Goal: Communication & Community: Answer question/provide support

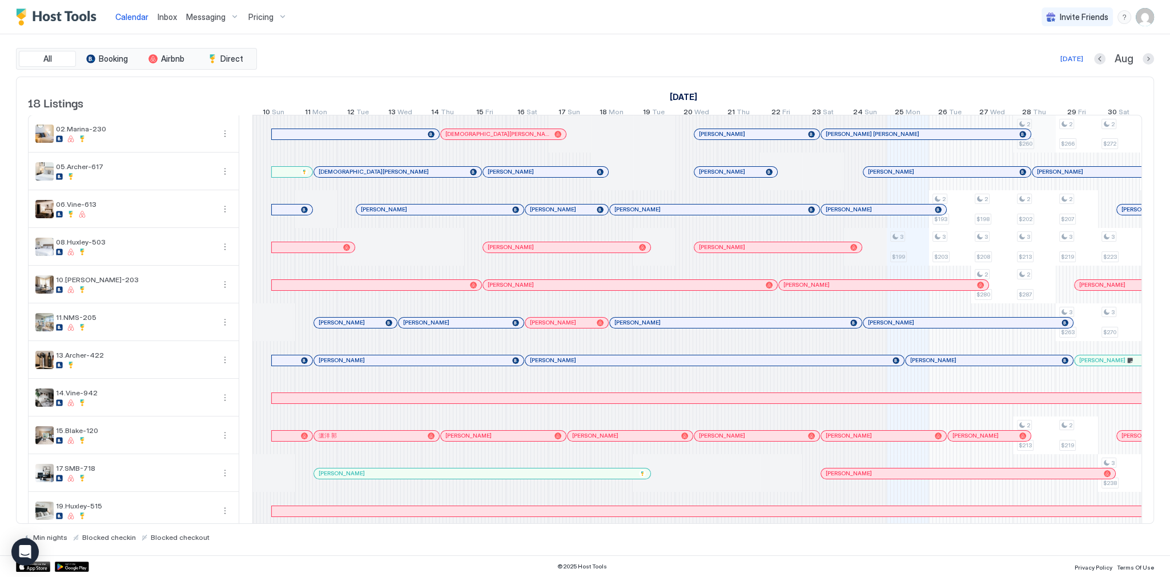
scroll to position [0, 634]
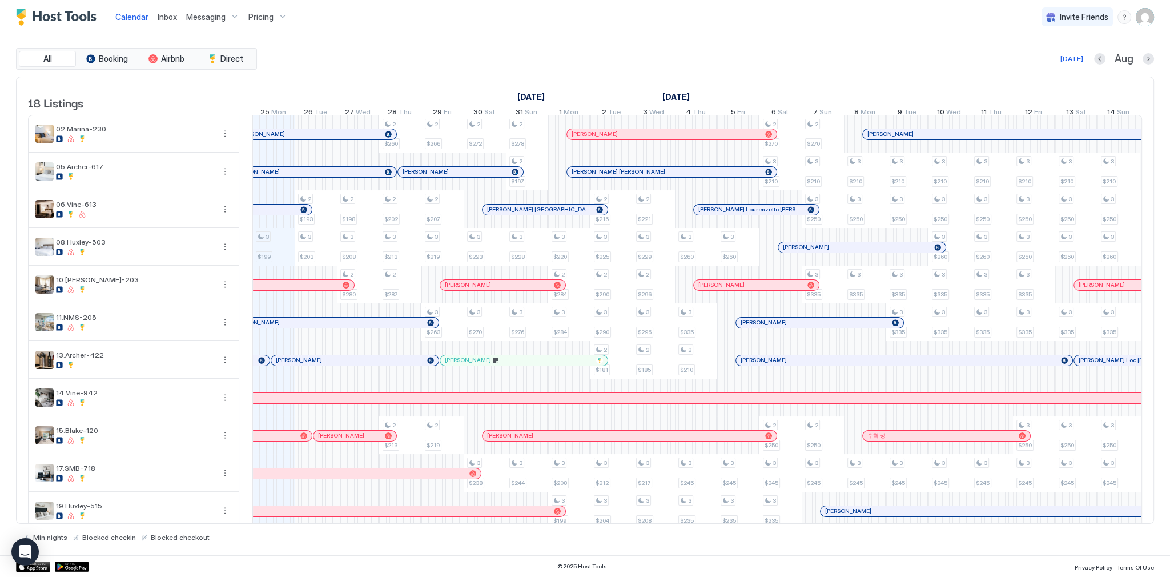
click at [393, 35] on div "All Booking Airbnb Direct Today Aug 18 Listings August 2025 September 2025 Octo…" at bounding box center [585, 294] width 1138 height 521
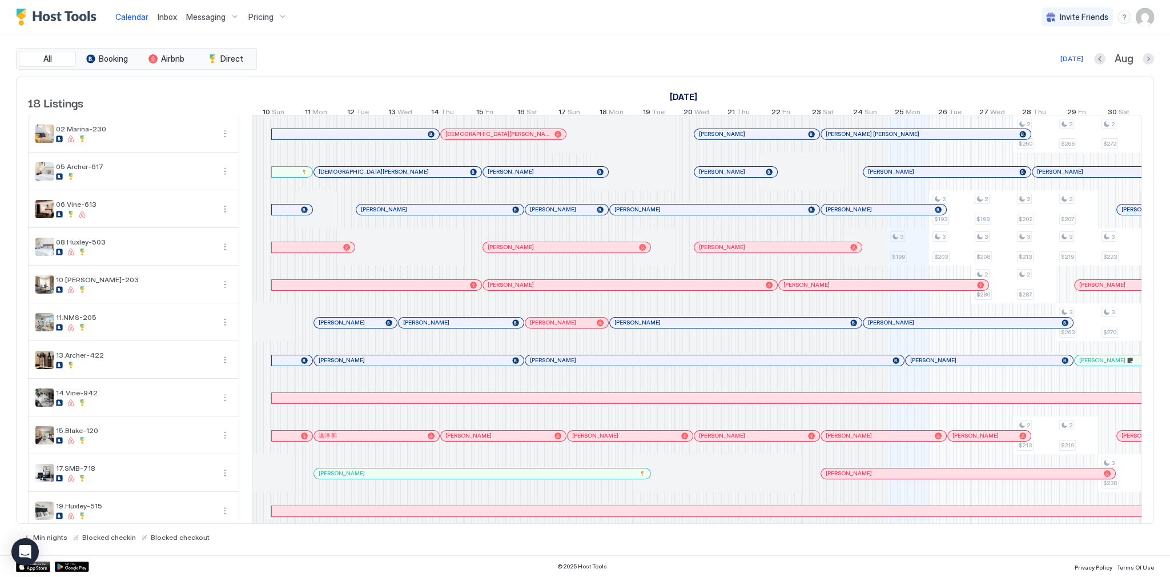
scroll to position [0, 634]
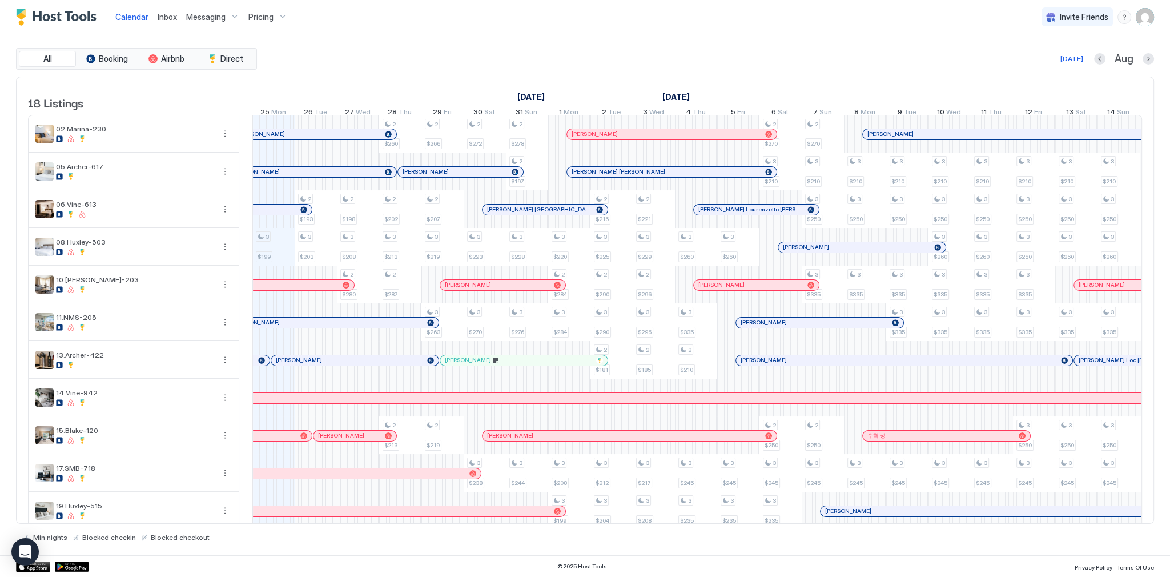
drag, startPoint x: 707, startPoint y: 61, endPoint x: 689, endPoint y: 63, distance: 18.4
click at [707, 61] on div "Today Aug" at bounding box center [706, 59] width 895 height 14
click at [166, 26] on div "Inbox" at bounding box center [167, 16] width 29 height 21
click at [165, 17] on span "Inbox" at bounding box center [167, 17] width 19 height 10
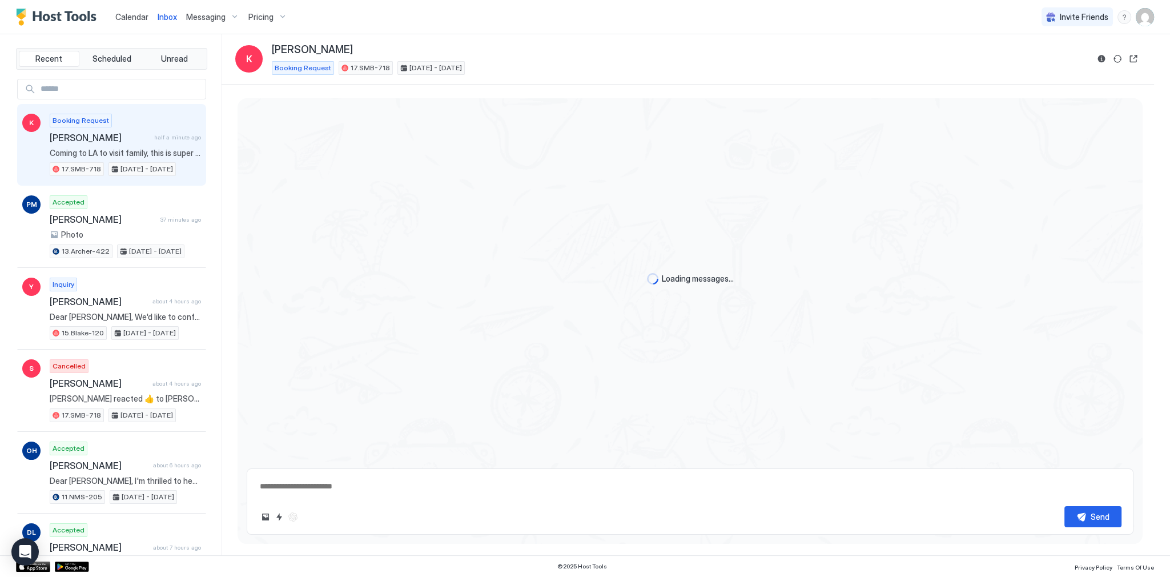
click at [156, 150] on span "Coming to LA to visit family, this is super close to their place!" at bounding box center [125, 153] width 151 height 10
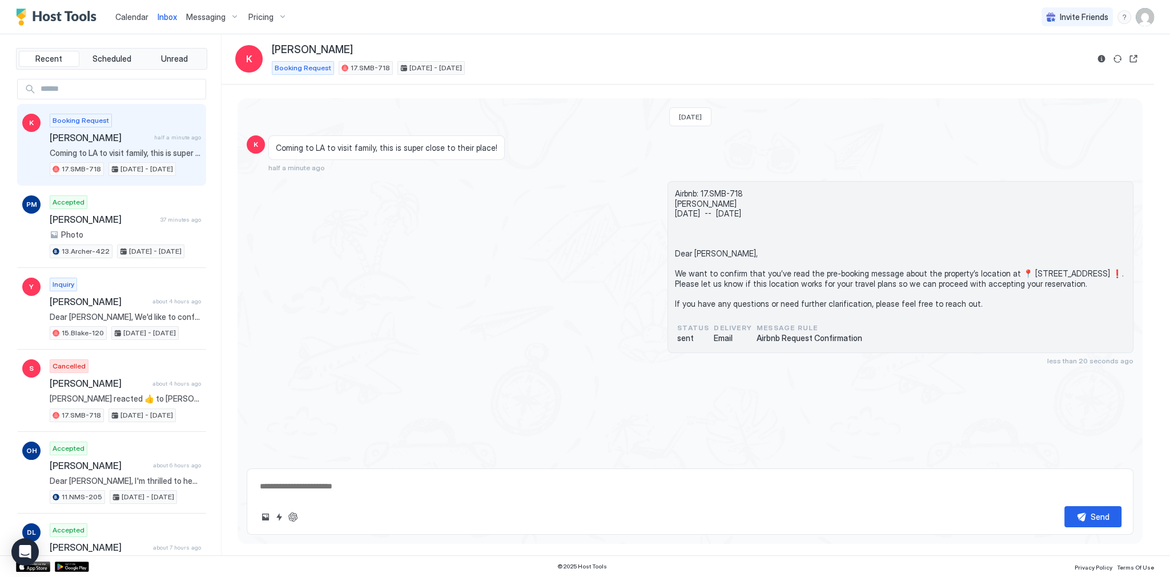
click at [364, 485] on textarea at bounding box center [690, 486] width 863 height 21
paste textarea "**********"
type textarea "*"
type textarea "**********"
type textarea "*"
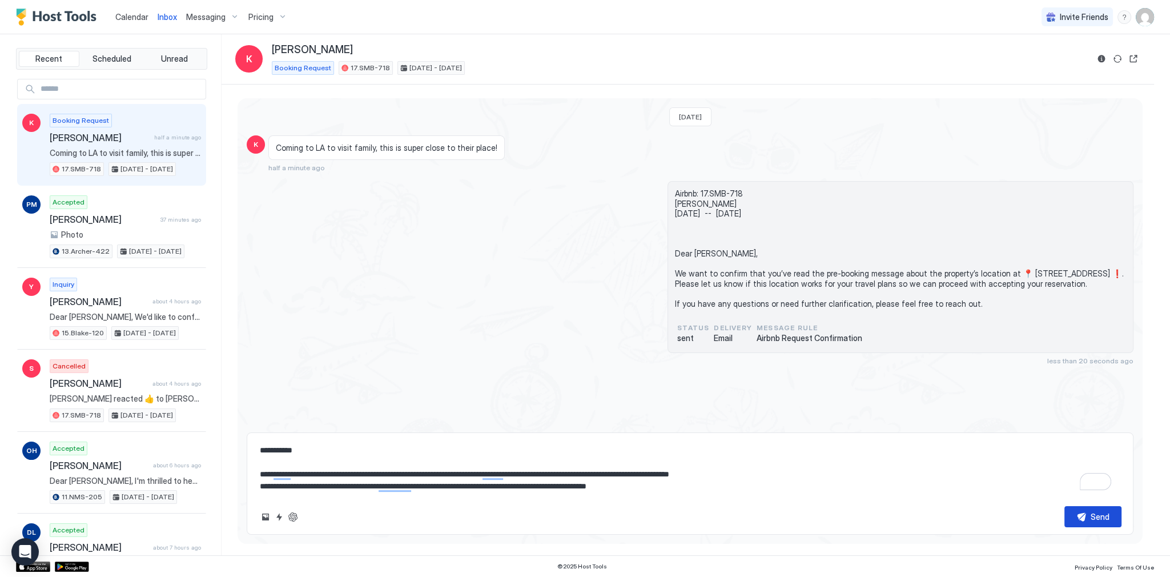
type textarea "**********"
click at [1089, 520] on button "Send" at bounding box center [1092, 516] width 57 height 21
type textarea "*"
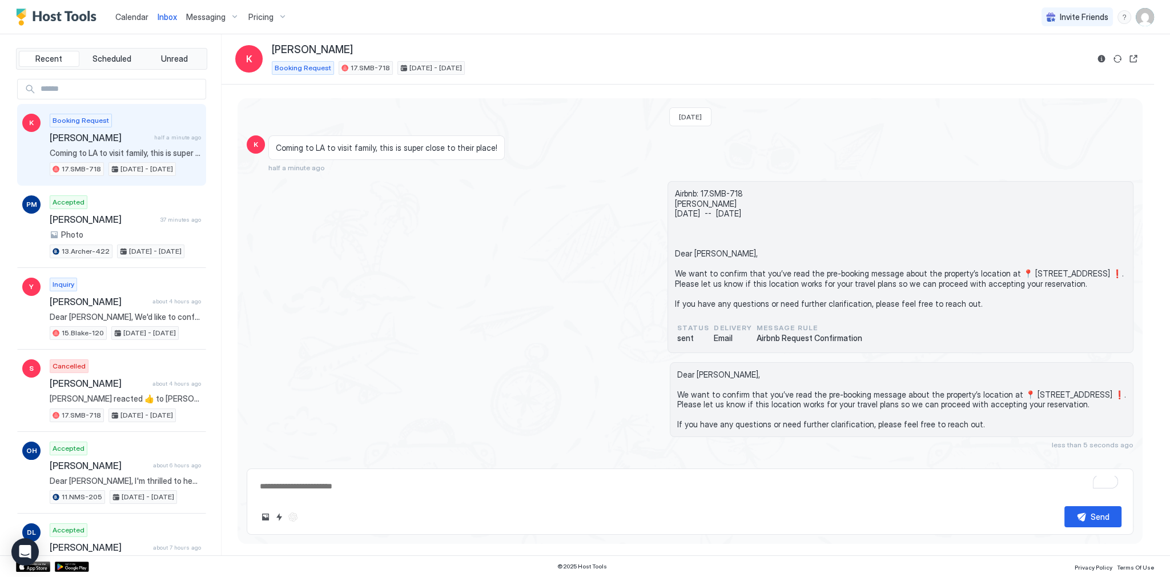
click at [570, 282] on div "Airbnb: 17.SMB-718 Keena Wed, September 10th -- Sun, September 14th Dear Keena,…" at bounding box center [690, 267] width 887 height 172
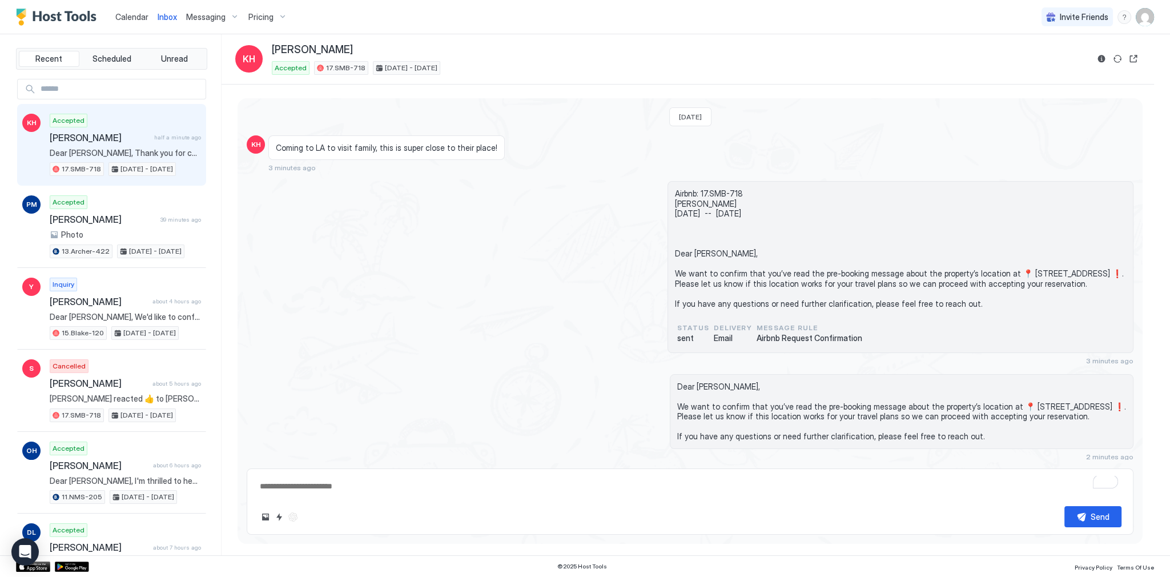
type textarea "*"
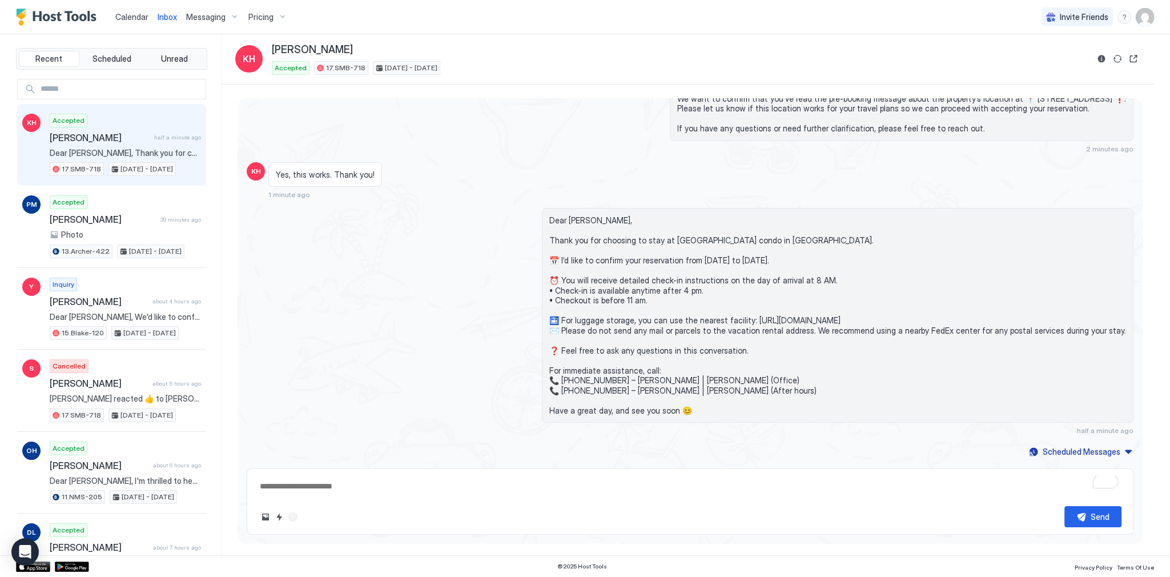
drag, startPoint x: 494, startPoint y: 334, endPoint x: 480, endPoint y: 323, distance: 18.7
click at [489, 331] on div "Dear Keena, Thank you for choosing to stay at Brilliant 1BD condo in WeHo. 📅 I’…" at bounding box center [690, 321] width 887 height 227
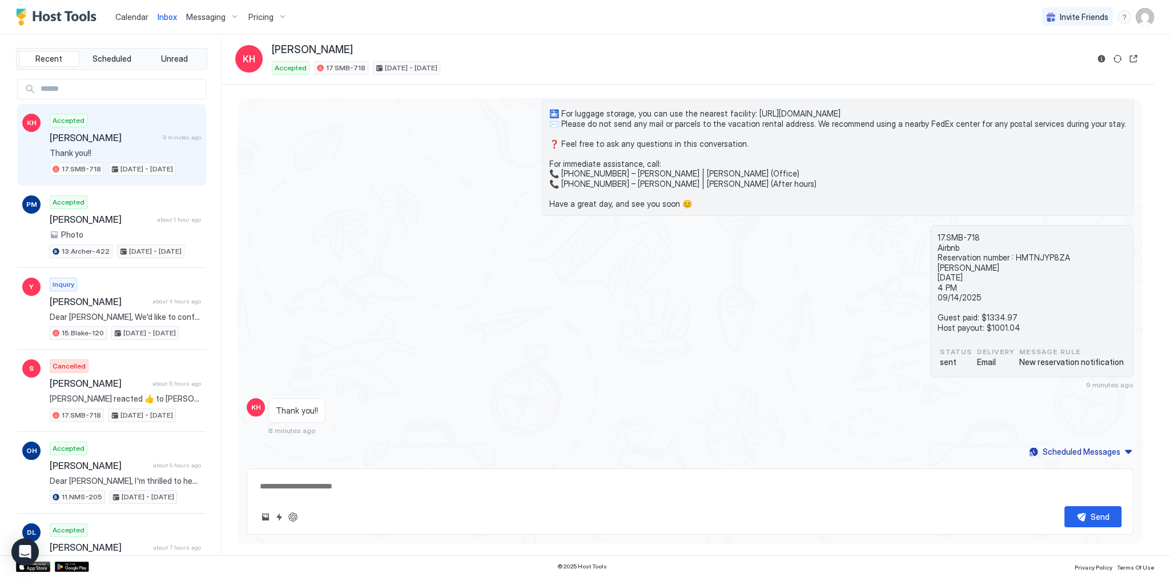
scroll to position [537, 0]
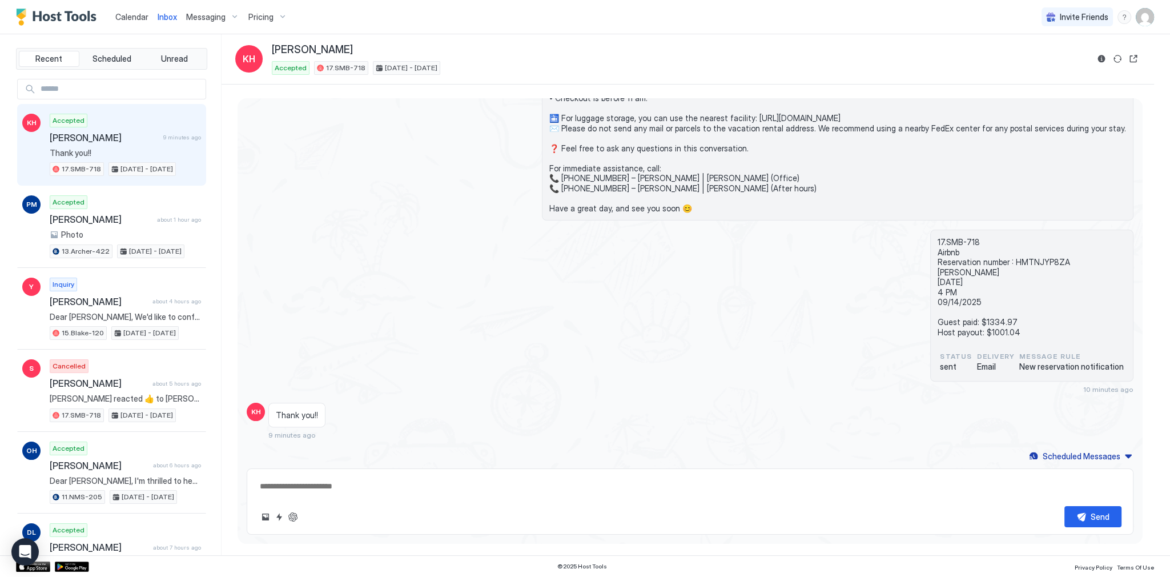
type textarea "*"
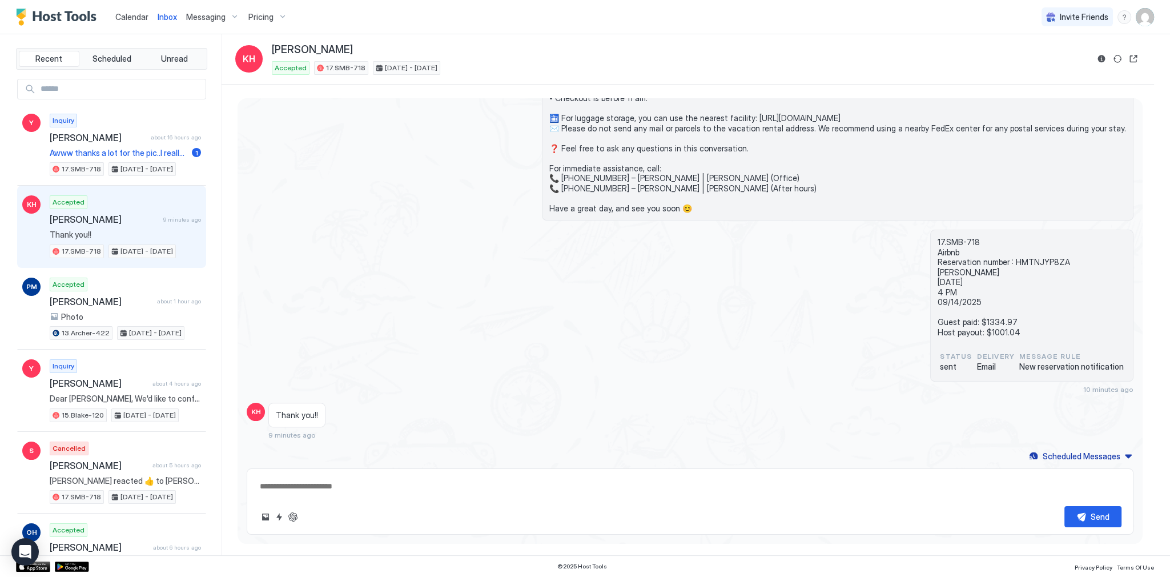
click at [376, 291] on div "17.SMB-718 Airbnb Reservation number : HMTNJYP8ZA [PERSON_NAME] [DATE] 4 PM 09/…" at bounding box center [690, 312] width 887 height 164
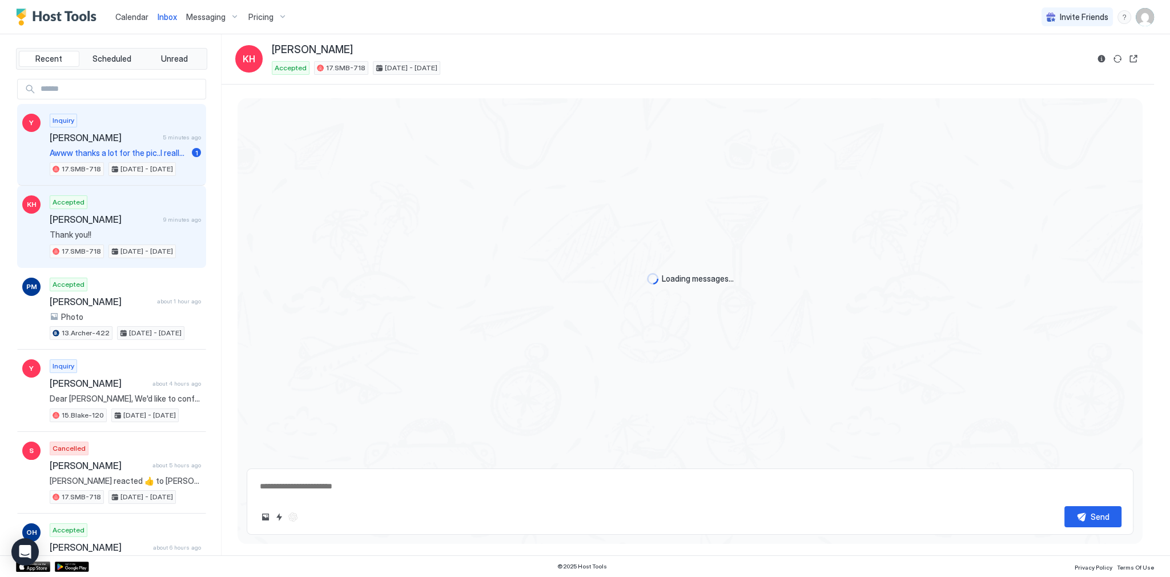
click at [139, 132] on span "[PERSON_NAME]" at bounding box center [104, 137] width 108 height 11
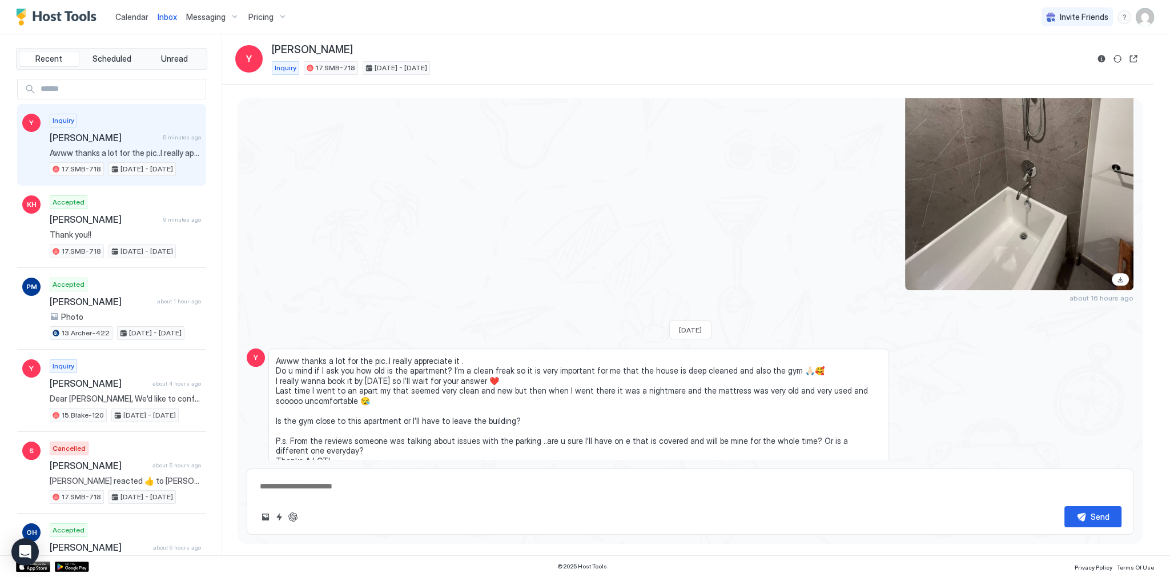
scroll to position [1577, 0]
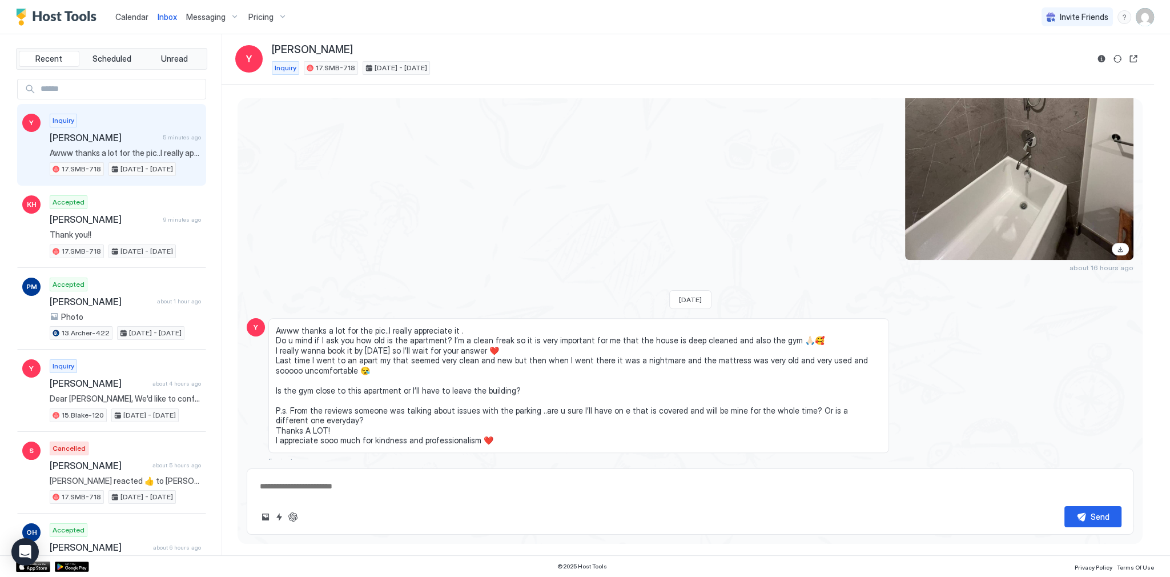
click at [415, 325] on span "Awww thanks a lot for the pic..I really appreciate it . Do u mind if I ask you …" at bounding box center [579, 385] width 606 height 120
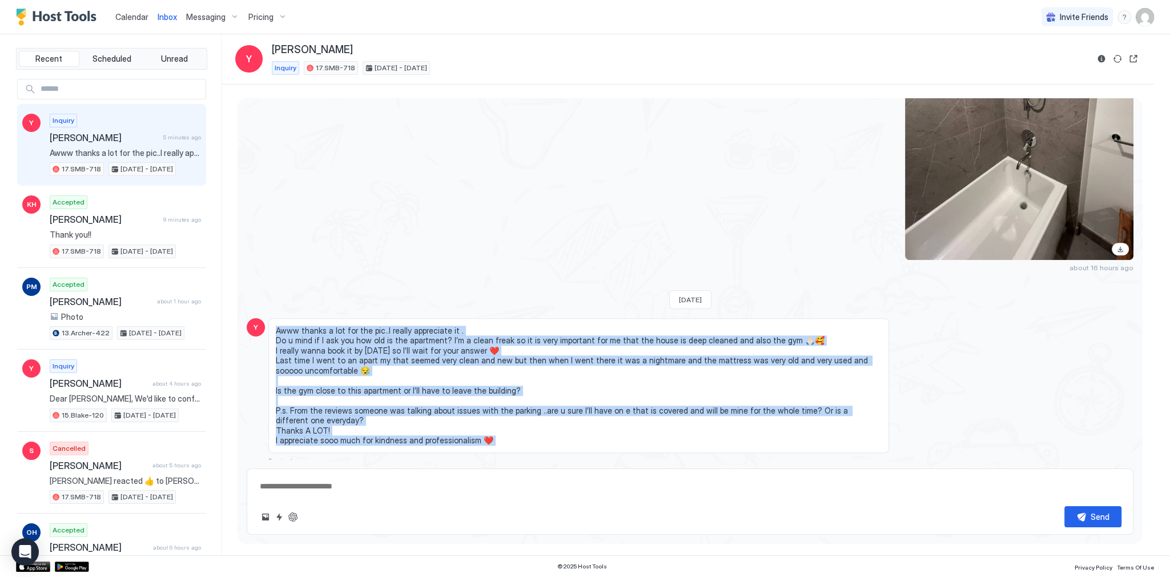
drag, startPoint x: 415, startPoint y: 322, endPoint x: 448, endPoint y: 439, distance: 121.5
click at [448, 439] on span "Awww thanks a lot for the pic..I really appreciate it . Do u mind if I ask you …" at bounding box center [579, 385] width 606 height 120
copy span "Awww thanks a lot for the pic..I really appreciate it . Do u mind if I ask you …"
click at [598, 325] on span "Awww thanks a lot for the pic..I really appreciate it . Do u mind if I ask you …" at bounding box center [579, 385] width 606 height 120
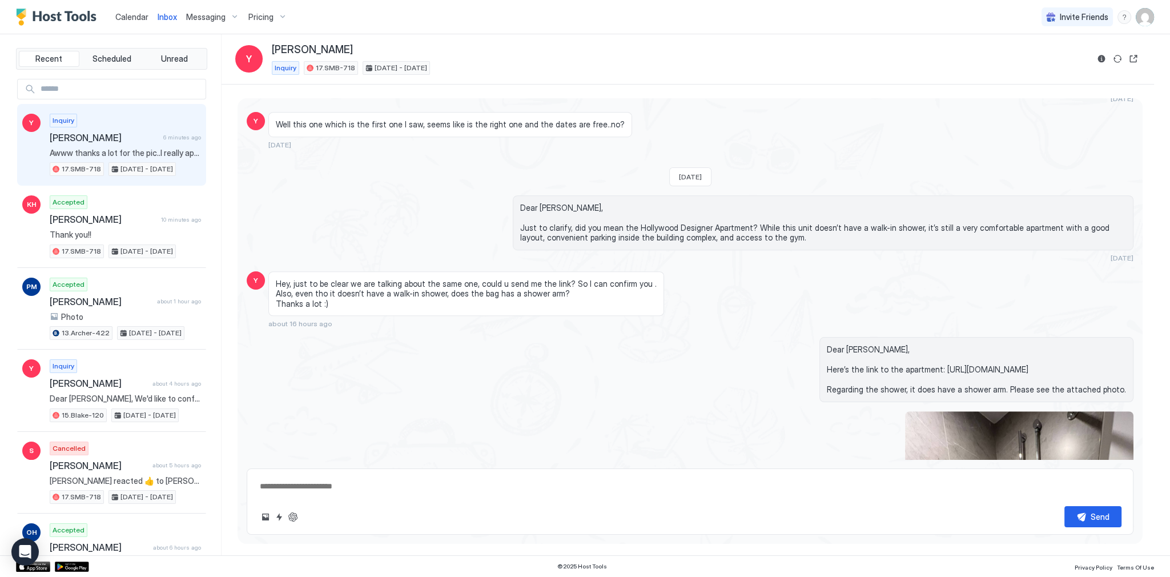
scroll to position [1082, 0]
click at [782, 279] on div "Hey, just to be clear we are talking about the same one, could u send me the li…" at bounding box center [578, 300] width 621 height 57
click at [802, 277] on div "Hey, just to be clear we are talking about the same one, could u send me the li…" at bounding box center [578, 300] width 621 height 57
type textarea "*"
click at [493, 280] on span "Hey, just to be clear we are talking about the same one, could u send me the li…" at bounding box center [466, 295] width 381 height 30
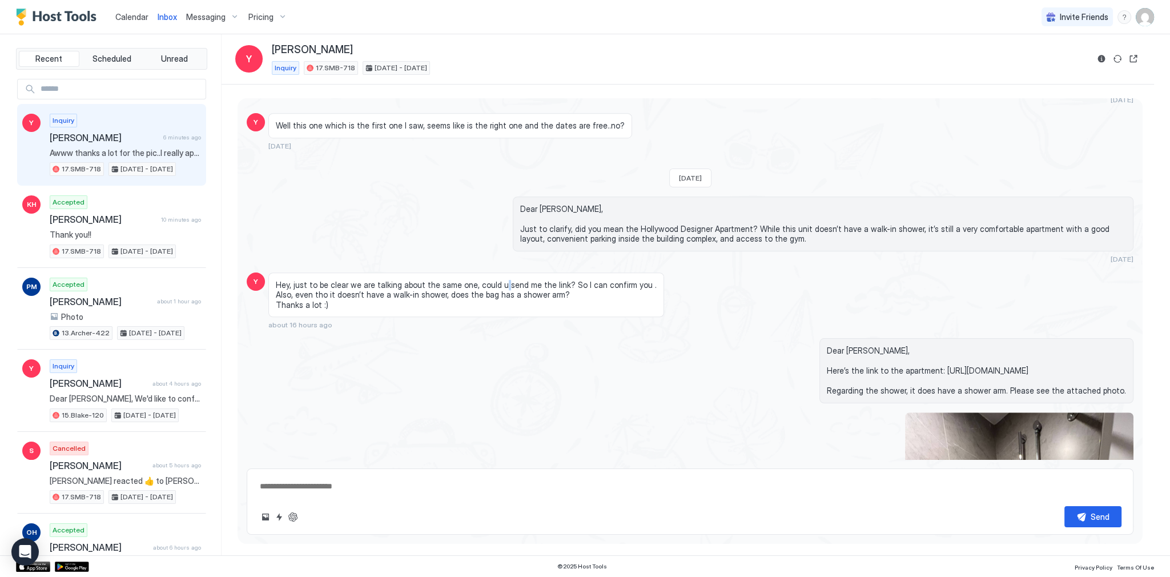
click at [493, 280] on span "Hey, just to be clear we are talking about the same one, could u send me the li…" at bounding box center [466, 295] width 381 height 30
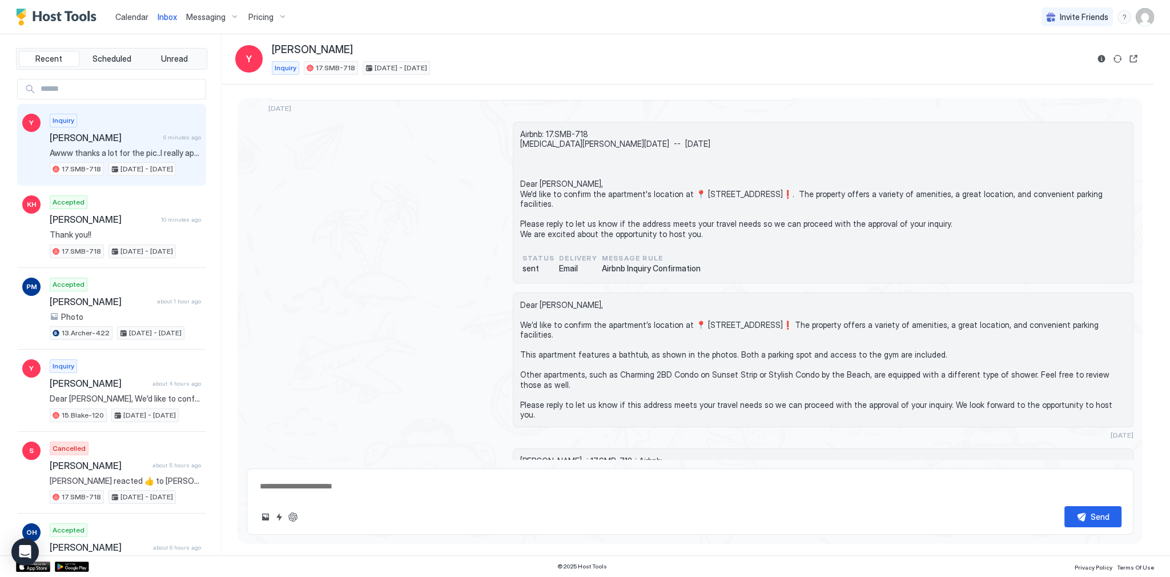
scroll to position [0, 0]
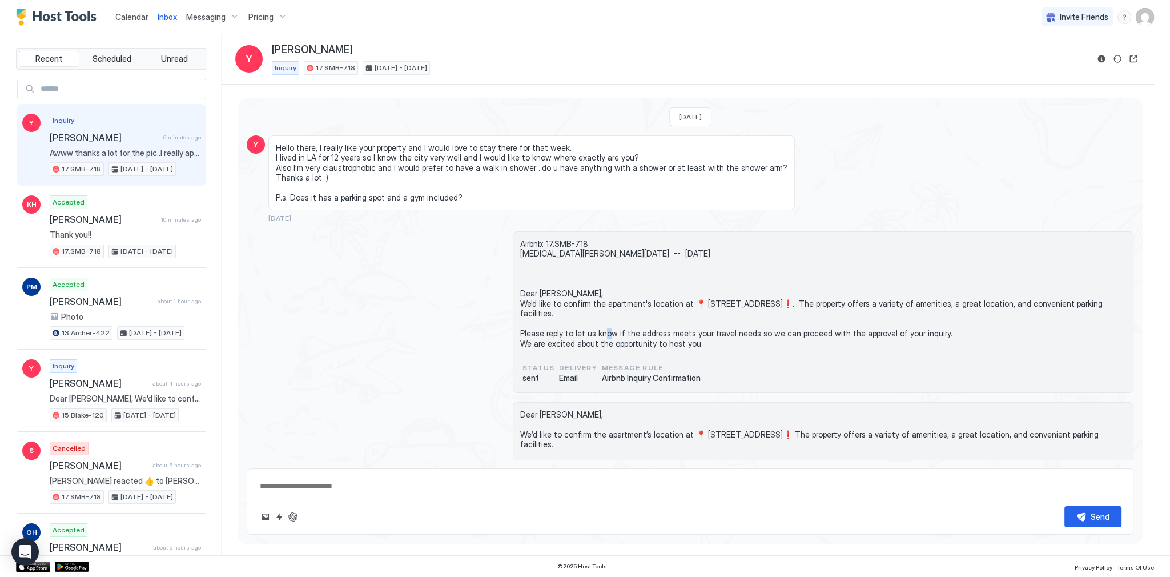
click at [474, 340] on div "Airbnb: 17.SMB-718 Yasmin Fri, September 5th -- Fri, September 12th Dear Yasmin…" at bounding box center [690, 312] width 887 height 162
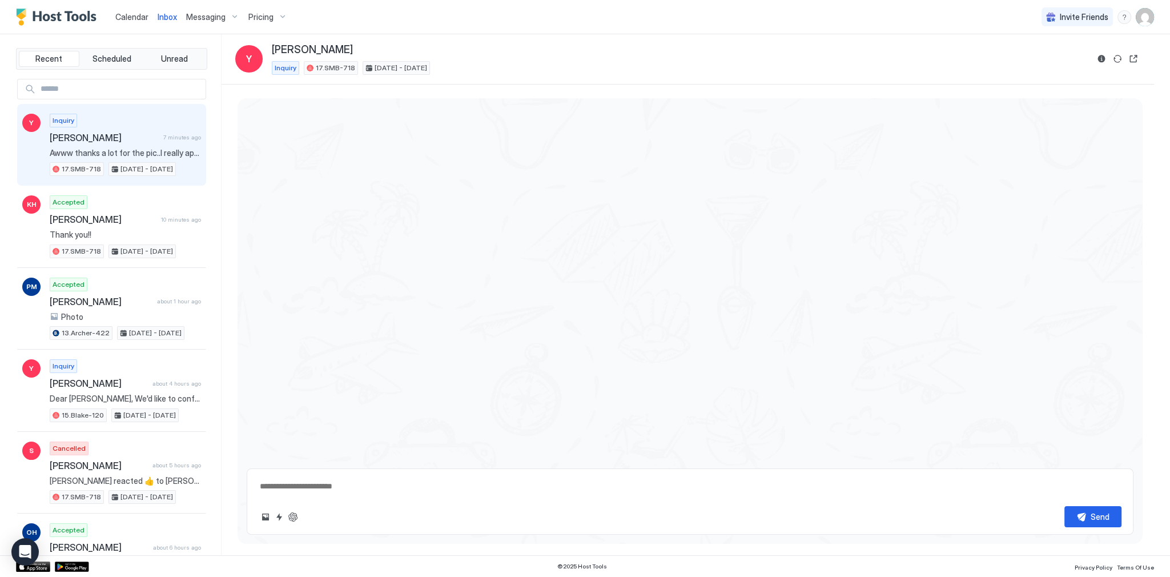
scroll to position [1578, 0]
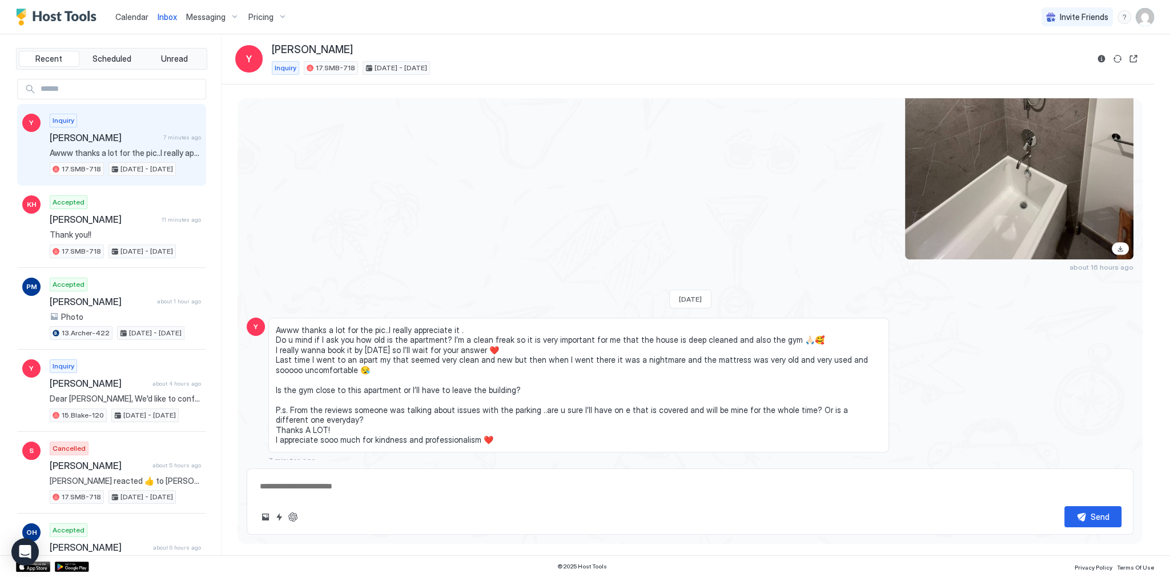
click at [693, 130] on div at bounding box center [823, 107] width 621 height 304
click at [484, 248] on div "about 16 hours ago" at bounding box center [690, 113] width 887 height 316
click at [281, 54] on span "[PERSON_NAME]" at bounding box center [312, 49] width 81 height 13
click at [280, 53] on span "[PERSON_NAME]" at bounding box center [312, 49] width 81 height 13
copy span "[PERSON_NAME]"
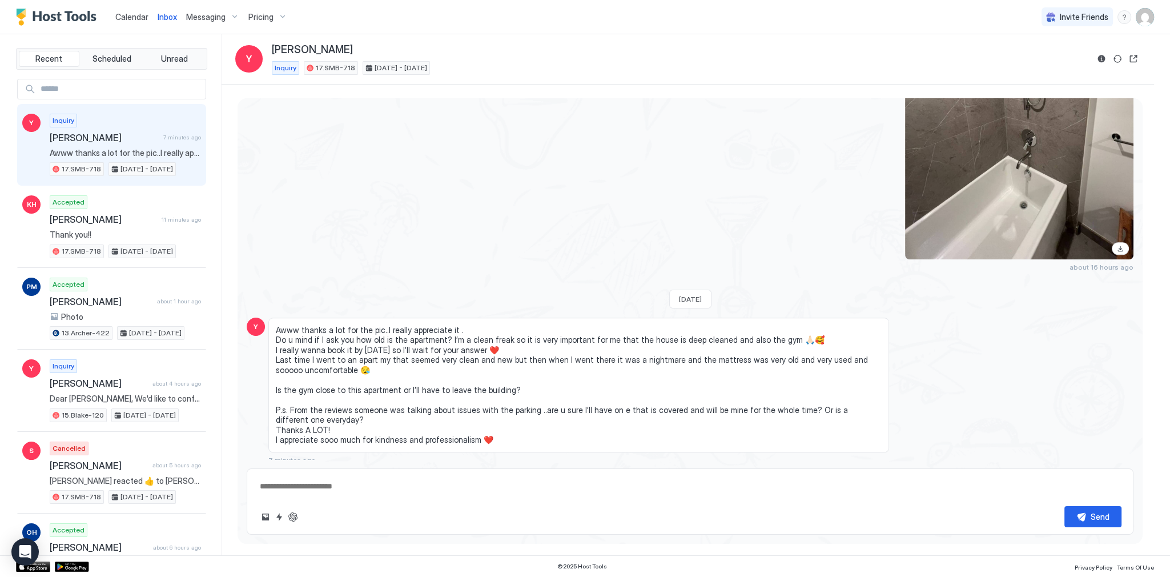
click at [352, 183] on div "about 16 hours ago" at bounding box center [690, 113] width 887 height 316
click at [277, 179] on div "about 16 hours ago" at bounding box center [690, 113] width 887 height 316
click at [407, 482] on textarea at bounding box center [690, 486] width 863 height 21
paste textarea "**********"
type textarea "*"
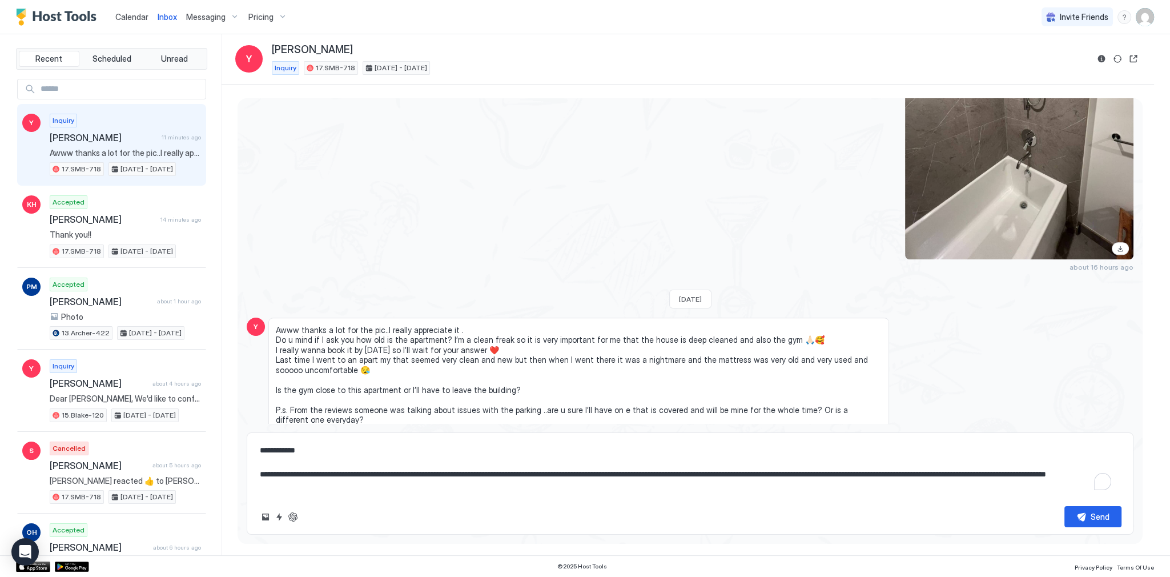
scroll to position [6, 0]
type textarea "**********"
click at [466, 217] on div "about 16 hours ago" at bounding box center [690, 113] width 887 height 316
click at [468, 473] on textarea "**********" at bounding box center [690, 468] width 863 height 57
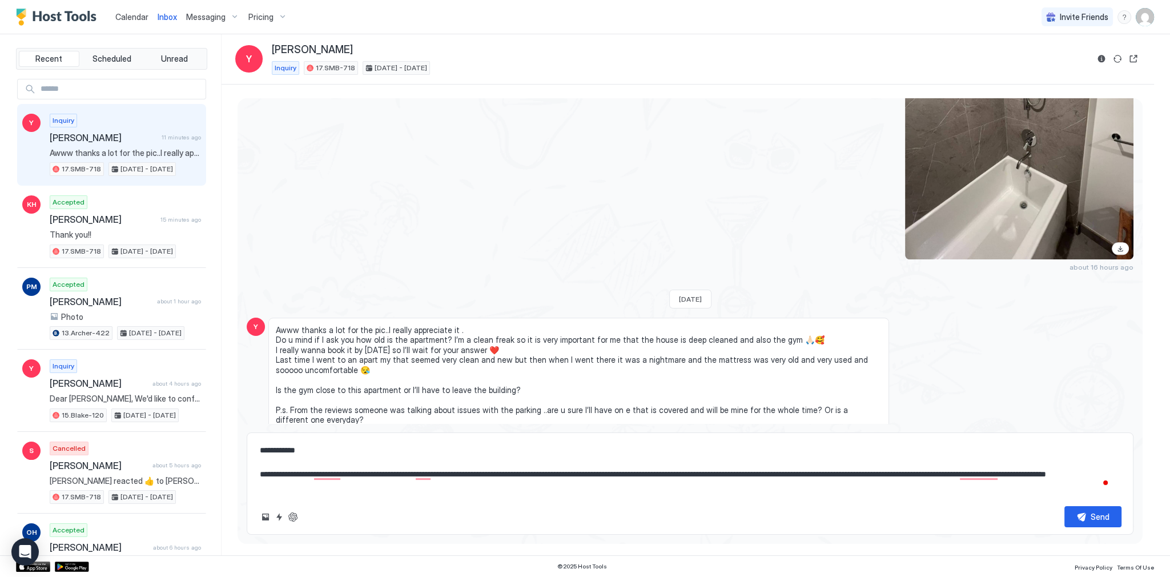
click at [499, 448] on textarea "**********" at bounding box center [690, 468] width 863 height 57
paste textarea "To enrich screen reader interactions, please activate Accessibility in Grammarl…"
click at [547, 468] on textarea "**********" at bounding box center [690, 468] width 863 height 57
click at [609, 491] on textarea "**********" at bounding box center [690, 468] width 863 height 57
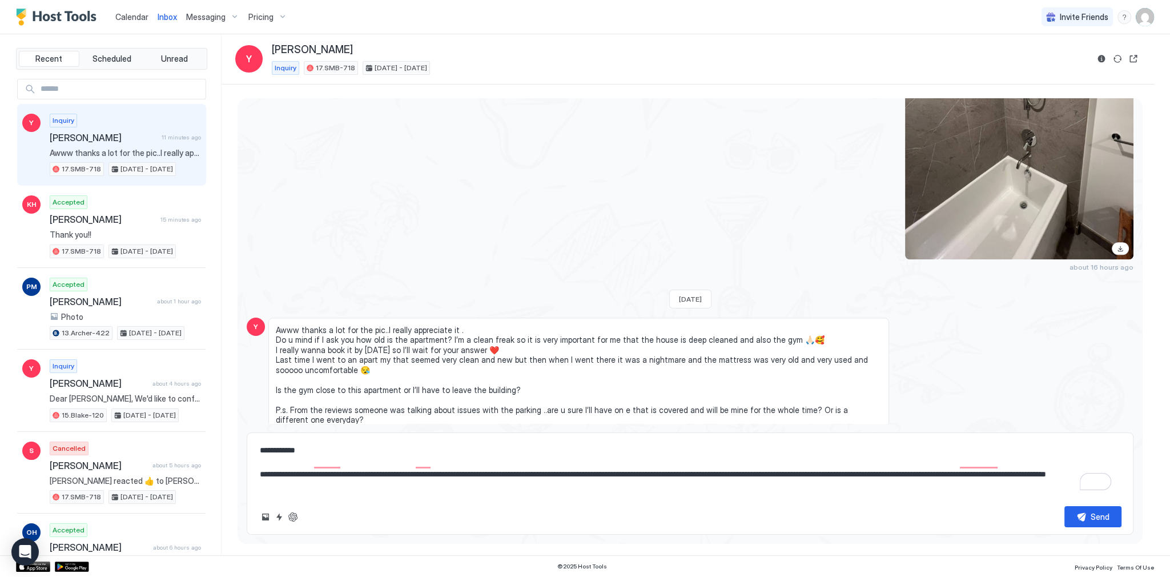
type textarea "*"
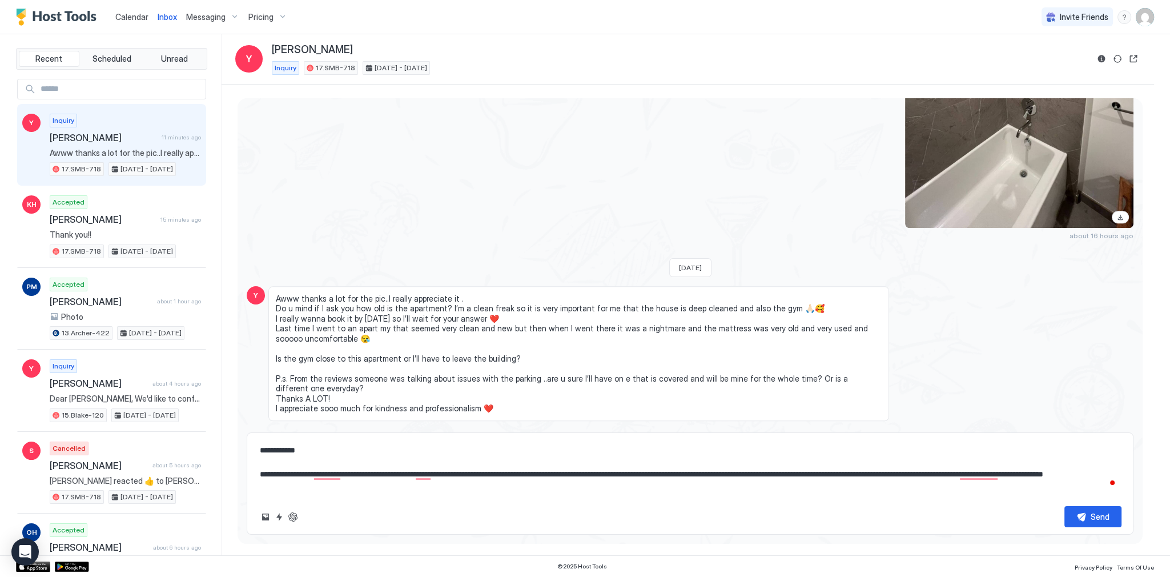
scroll to position [1613, 0]
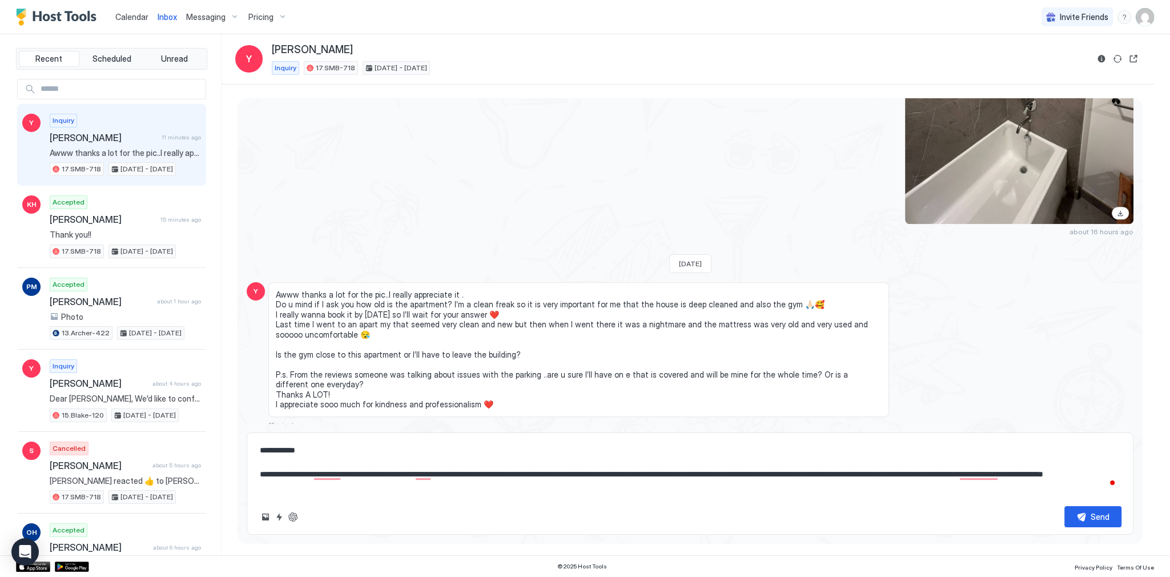
type textarea "**********"
click at [1113, 520] on button "Send" at bounding box center [1092, 516] width 57 height 21
type textarea "*"
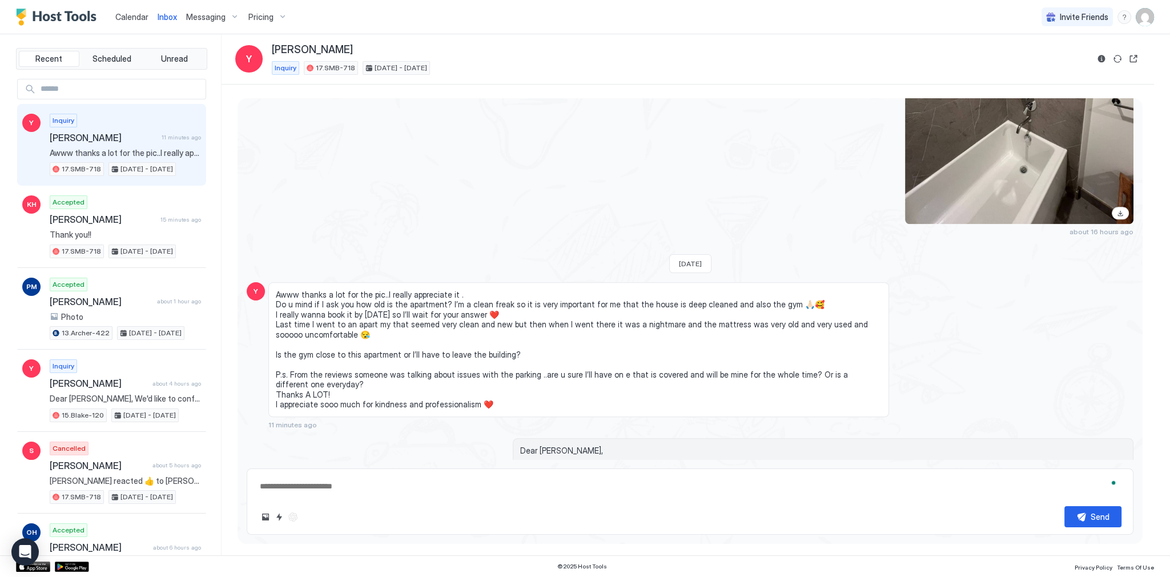
scroll to position [1653, 0]
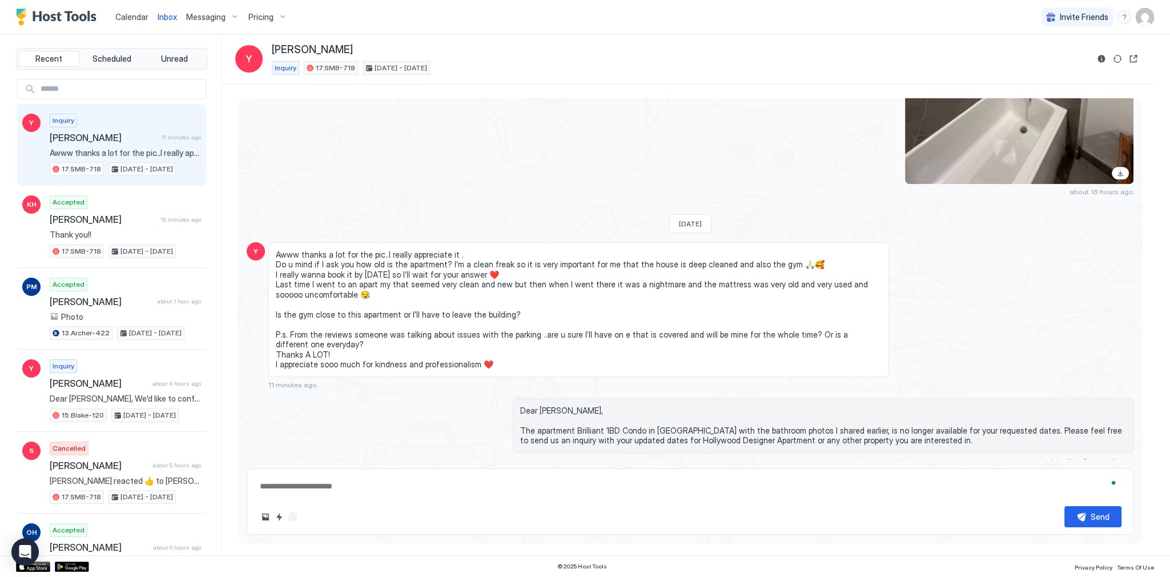
click at [606, 323] on span "Awww thanks a lot for the pic..I really appreciate it . Do u mind if I ask you …" at bounding box center [579, 309] width 606 height 120
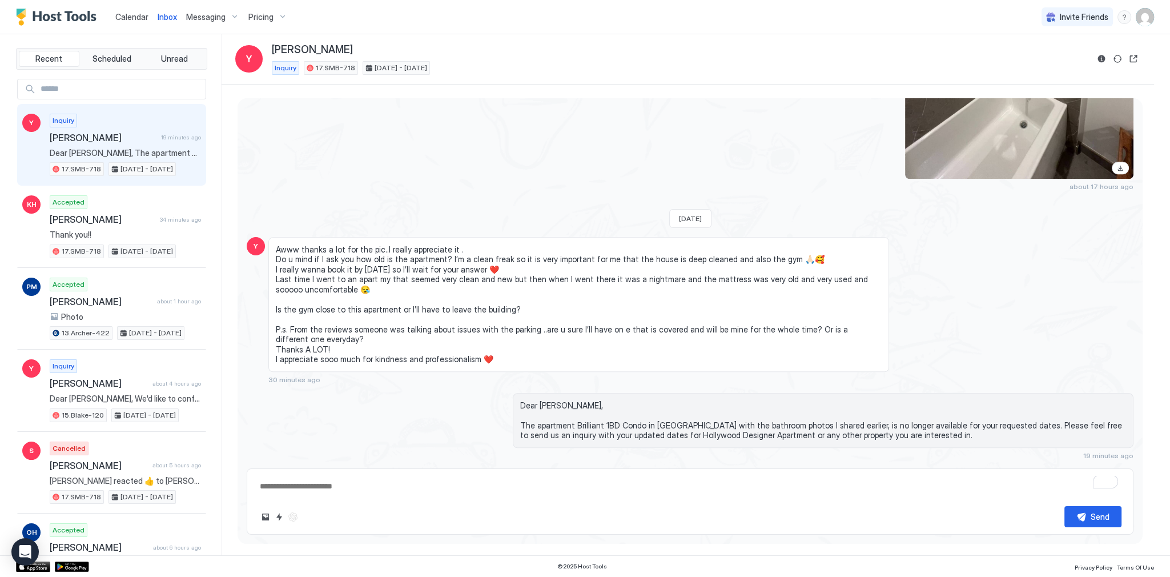
scroll to position [1641, 0]
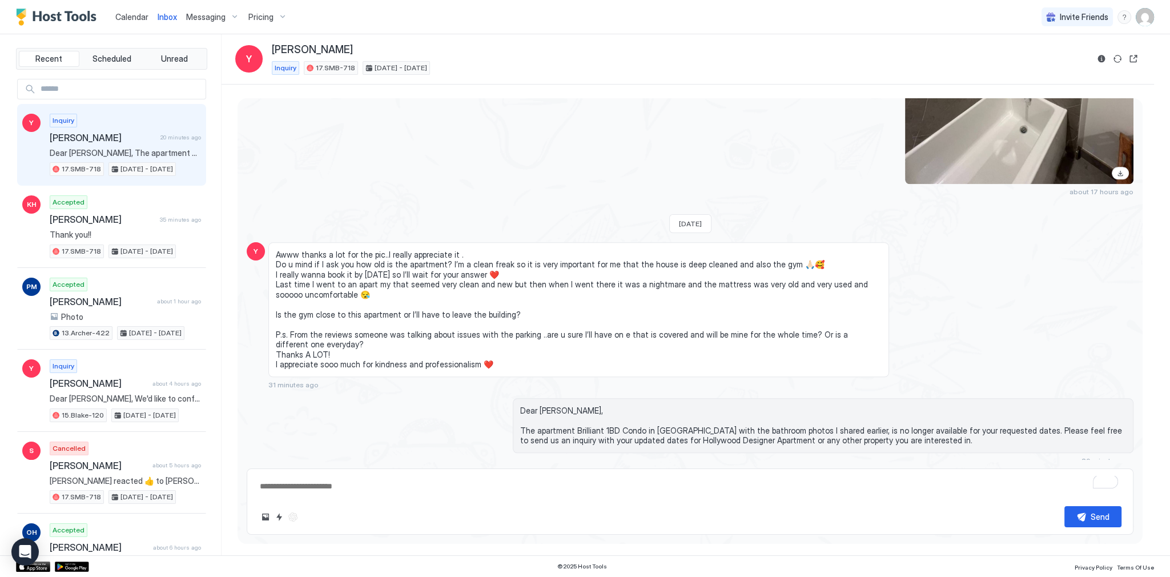
type textarea "*"
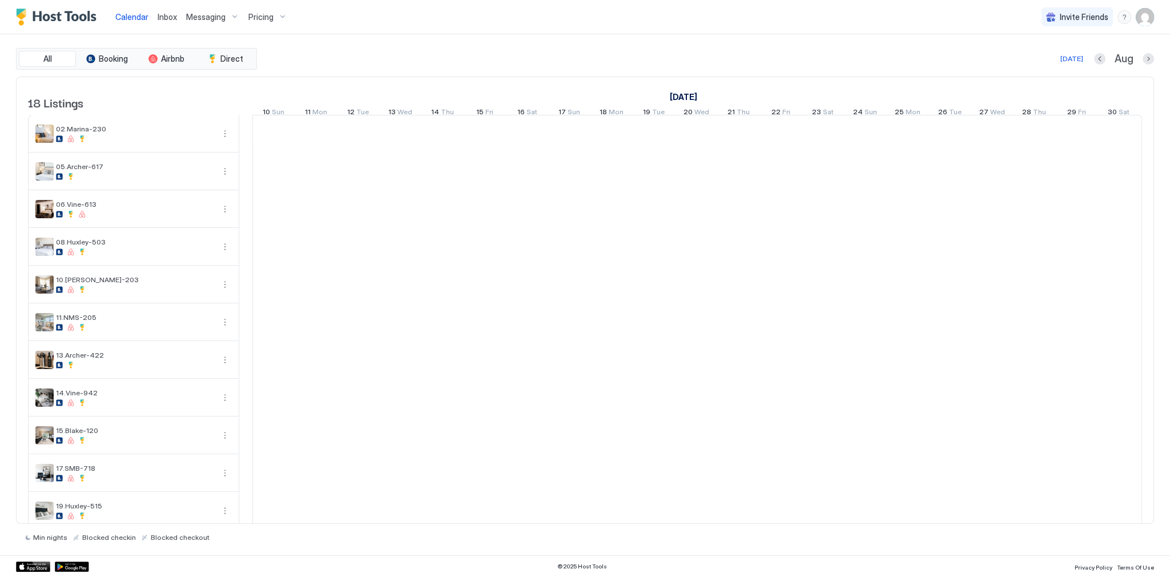
scroll to position [0, 634]
click at [397, 77] on div "[DATE] [DATE] [DATE] 10 Sun 11 Mon 12 Tue 13 Wed 14 Thu 15 Fri 16 Sat 17 Sun 18…" at bounding box center [62, 99] width 889 height 45
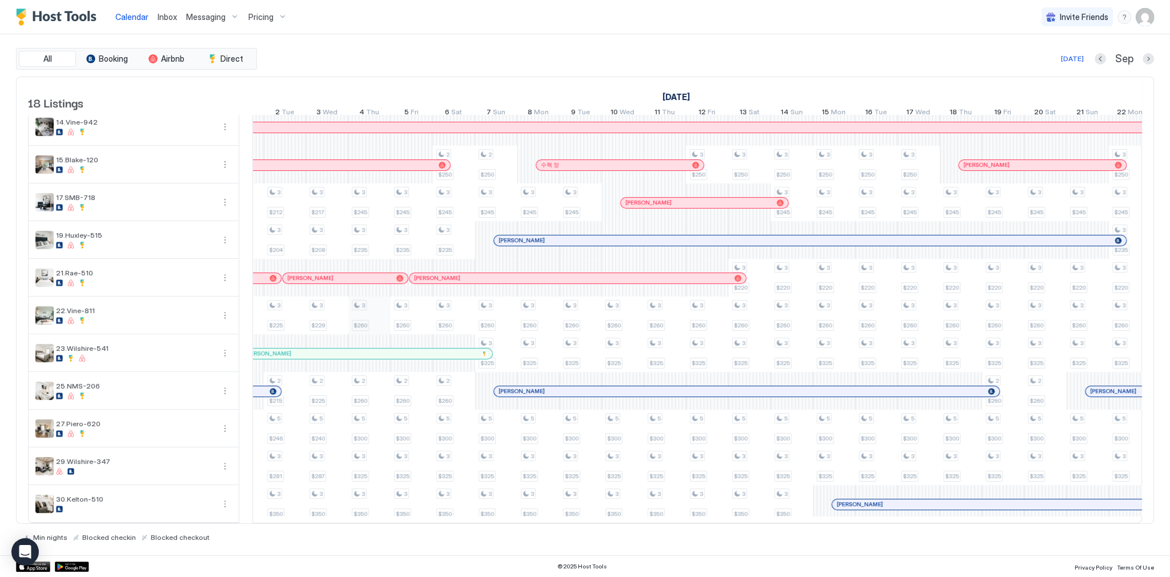
scroll to position [0, 1000]
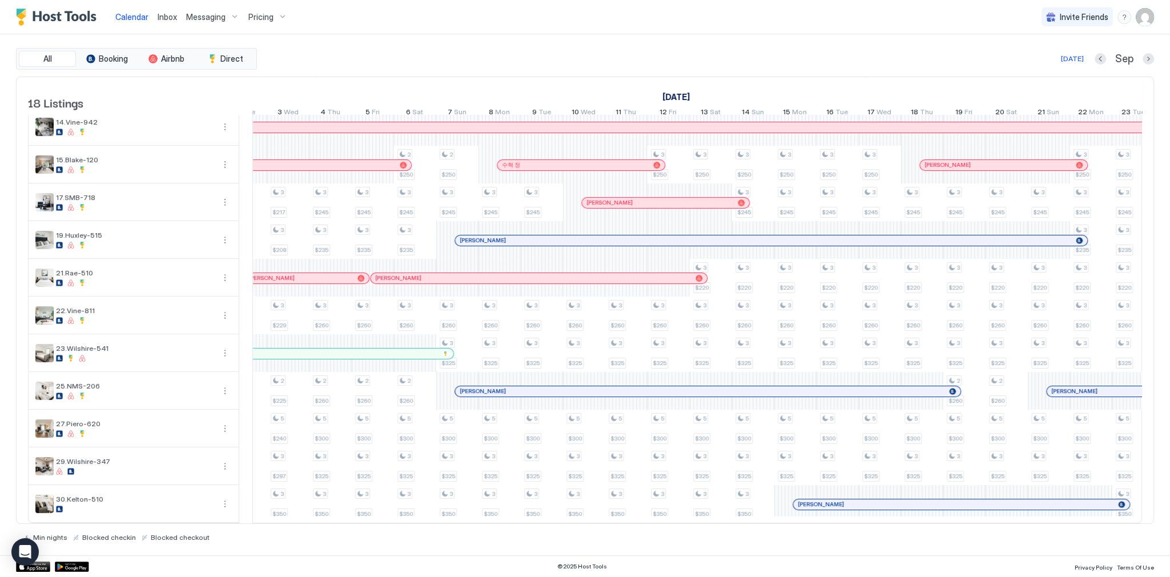
click at [470, 35] on div "All Booking Airbnb Direct Today Sep 18 Listings August 2025 September 2025 Octo…" at bounding box center [585, 294] width 1138 height 521
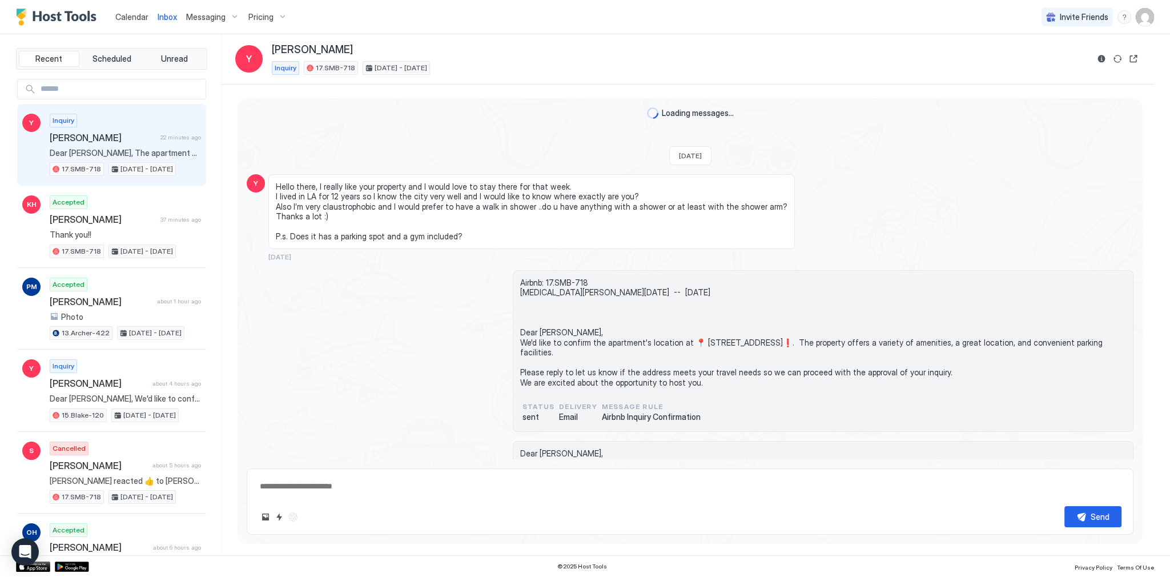
scroll to position [1346, 0]
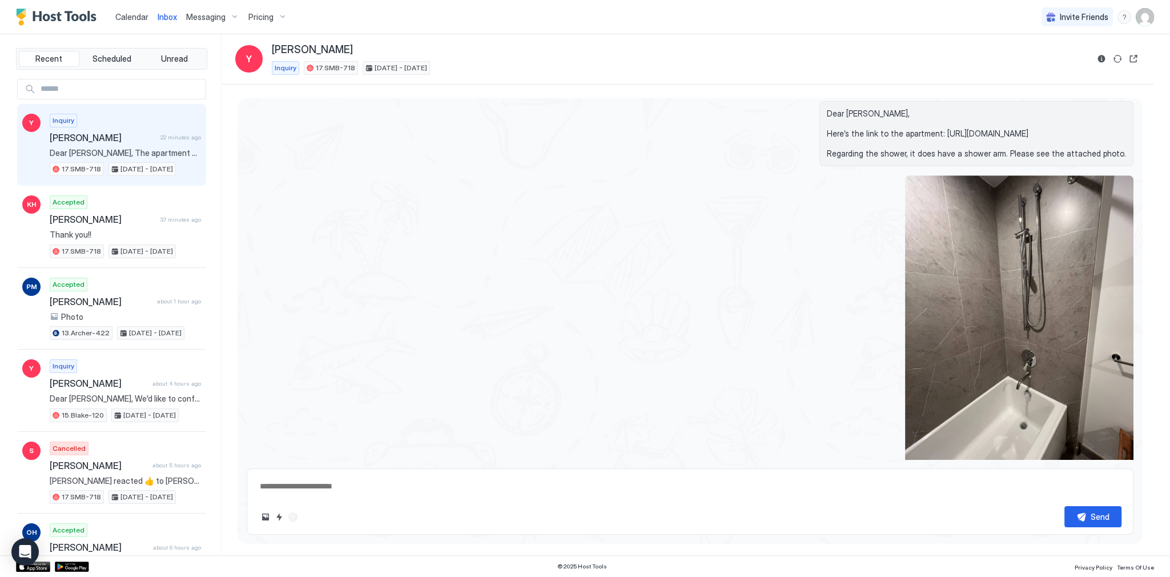
click at [751, 269] on div at bounding box center [823, 327] width 621 height 304
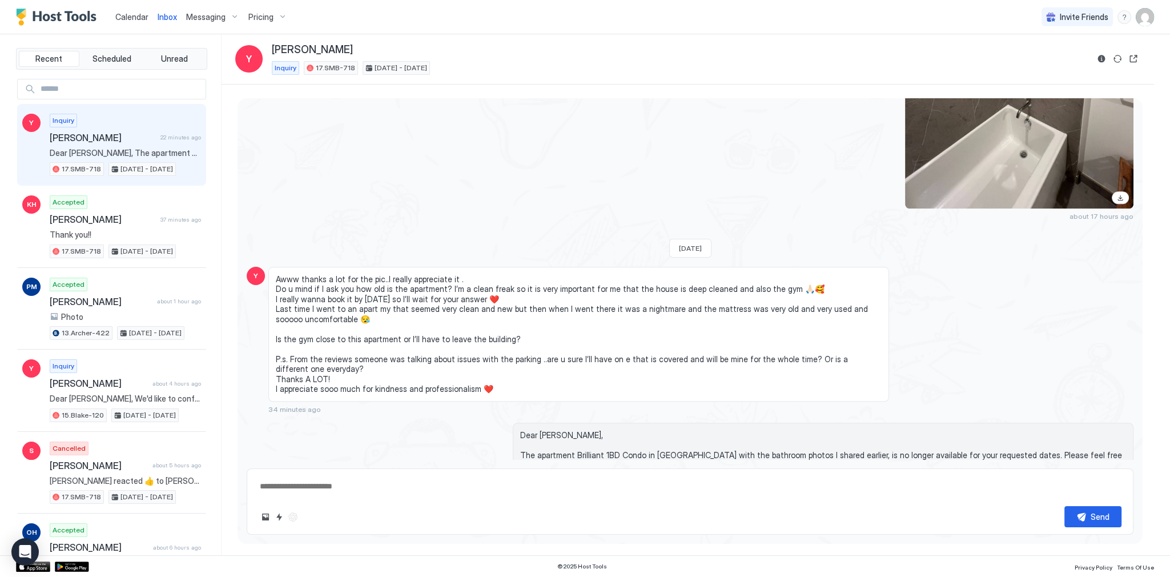
scroll to position [1641, 0]
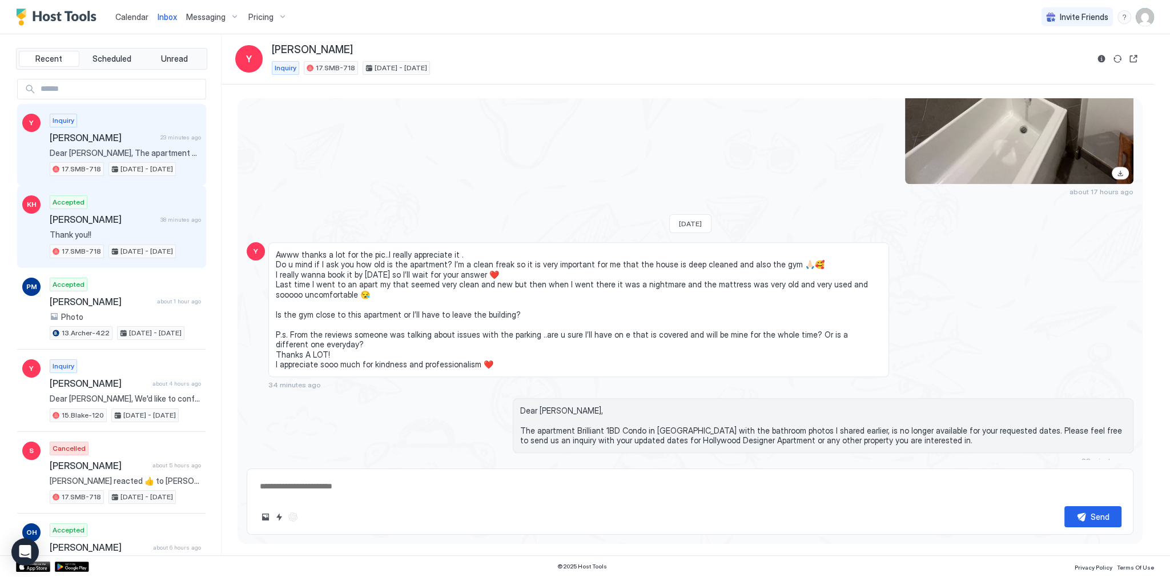
click at [139, 244] on div "[DATE] - [DATE]" at bounding box center [141, 251] width 67 height 14
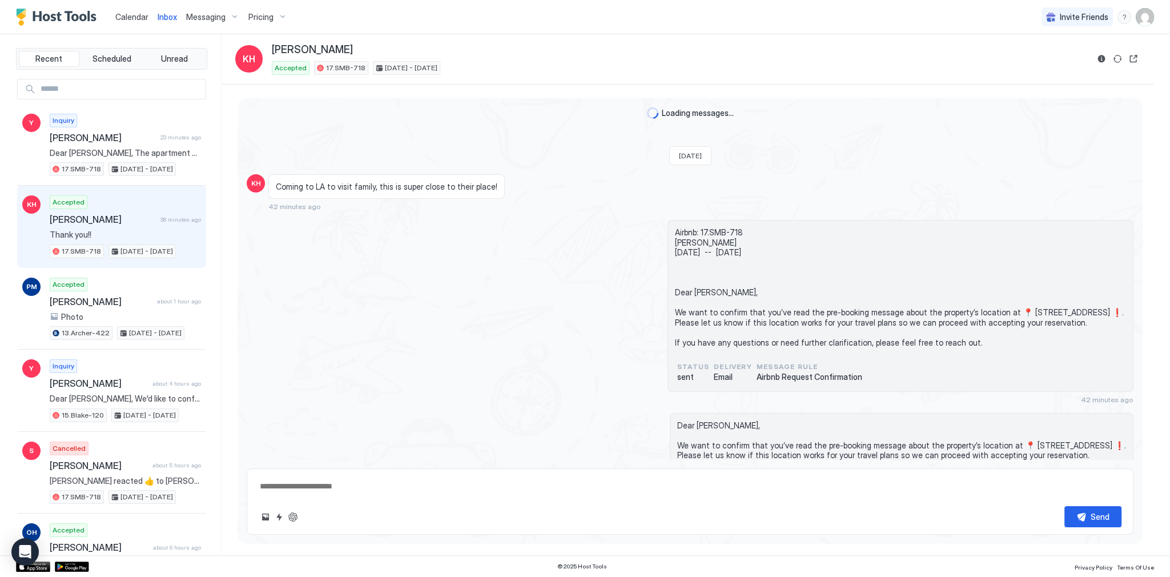
scroll to position [559, 0]
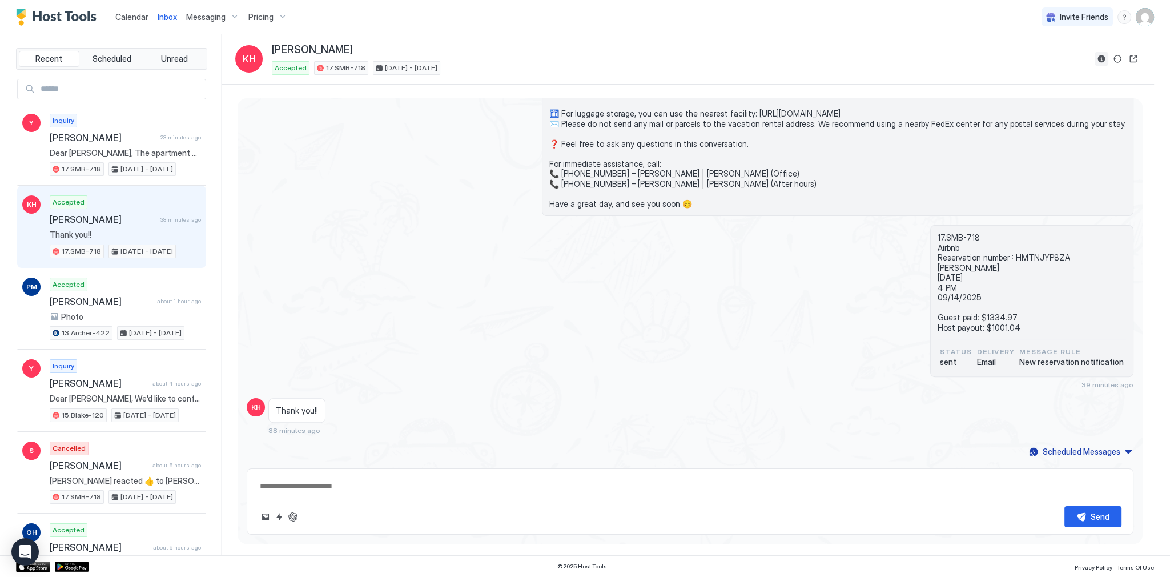
click at [1107, 55] on button "Reservation information" at bounding box center [1101, 59] width 14 height 14
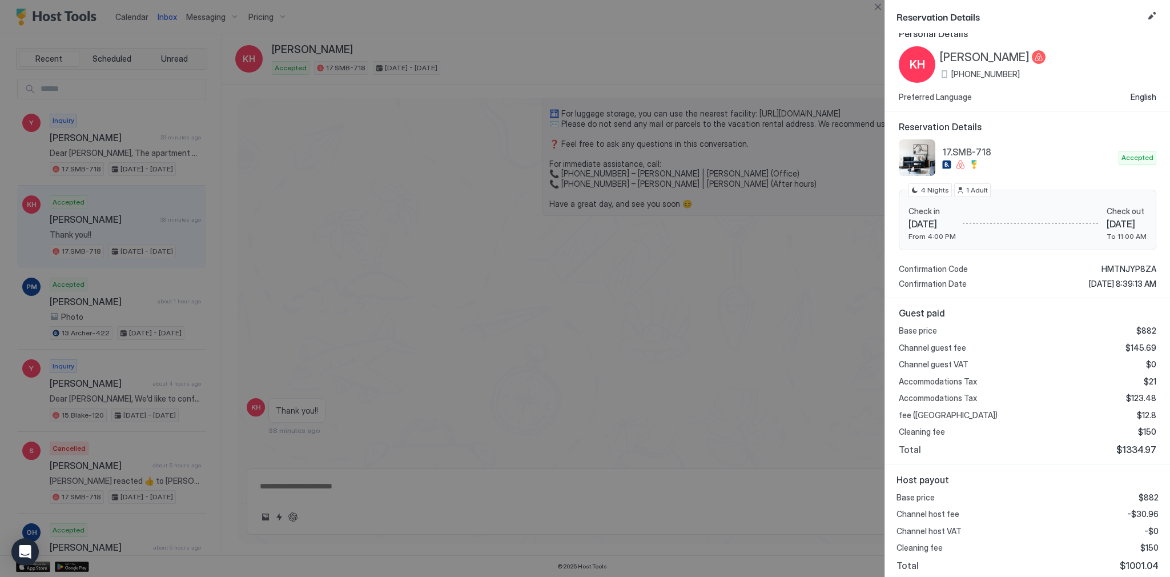
scroll to position [16, 0]
click at [1131, 566] on span "$1001.04" at bounding box center [1139, 563] width 39 height 11
copy span "1001.04"
click at [1140, 509] on span "-$30.96" at bounding box center [1142, 512] width 31 height 10
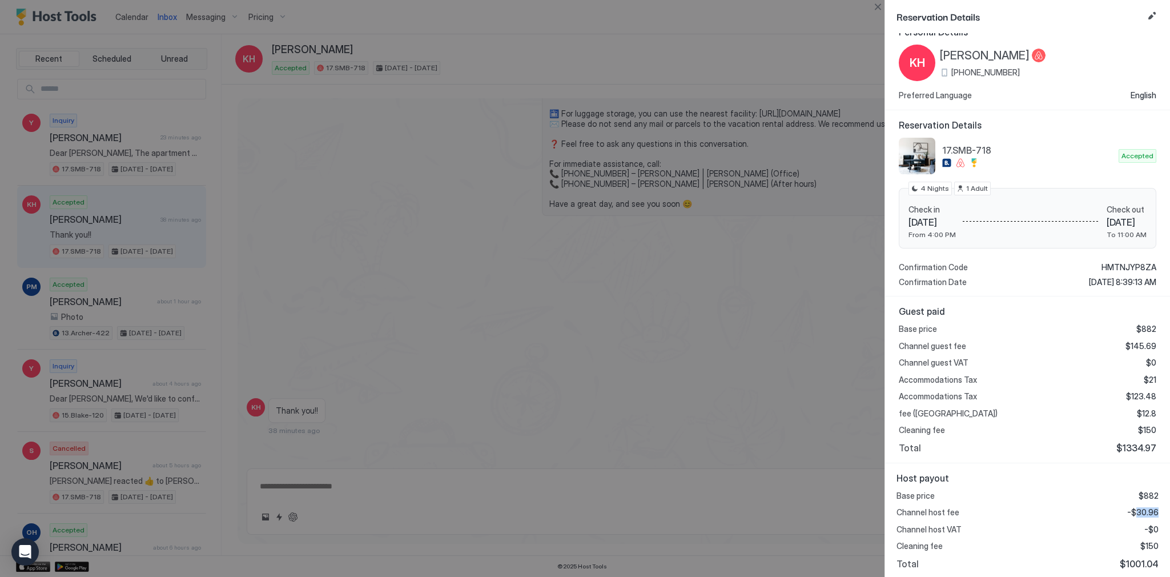
click at [1140, 509] on span "-$30.96" at bounding box center [1142, 512] width 31 height 10
copy span "30.96"
click at [848, 279] on div at bounding box center [585, 288] width 1170 height 577
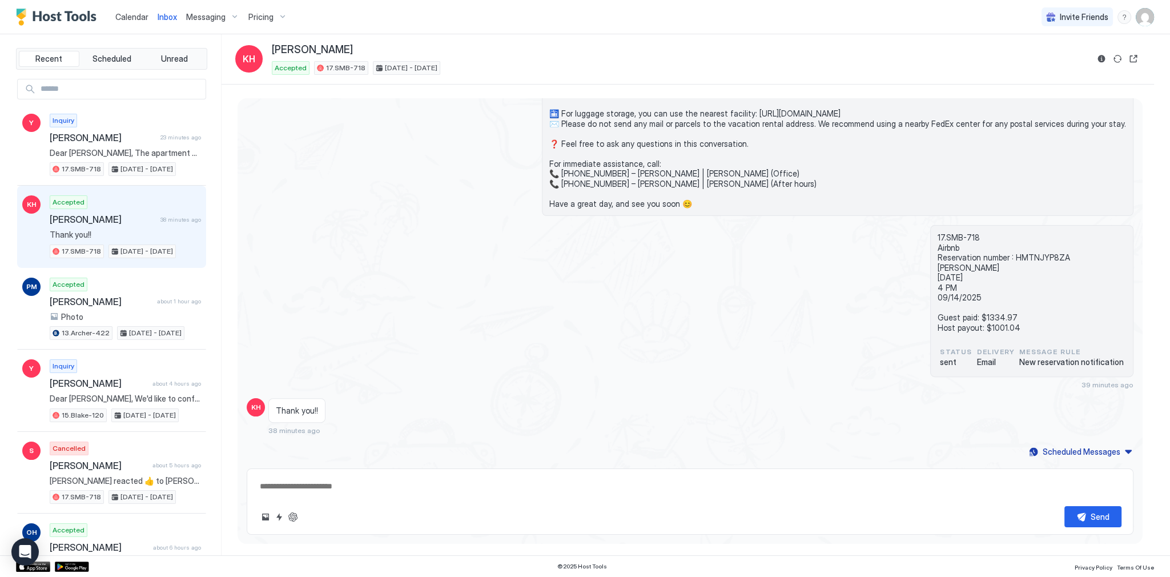
click at [329, 50] on span "[PERSON_NAME]" at bounding box center [312, 49] width 81 height 13
copy div "[PERSON_NAME]"
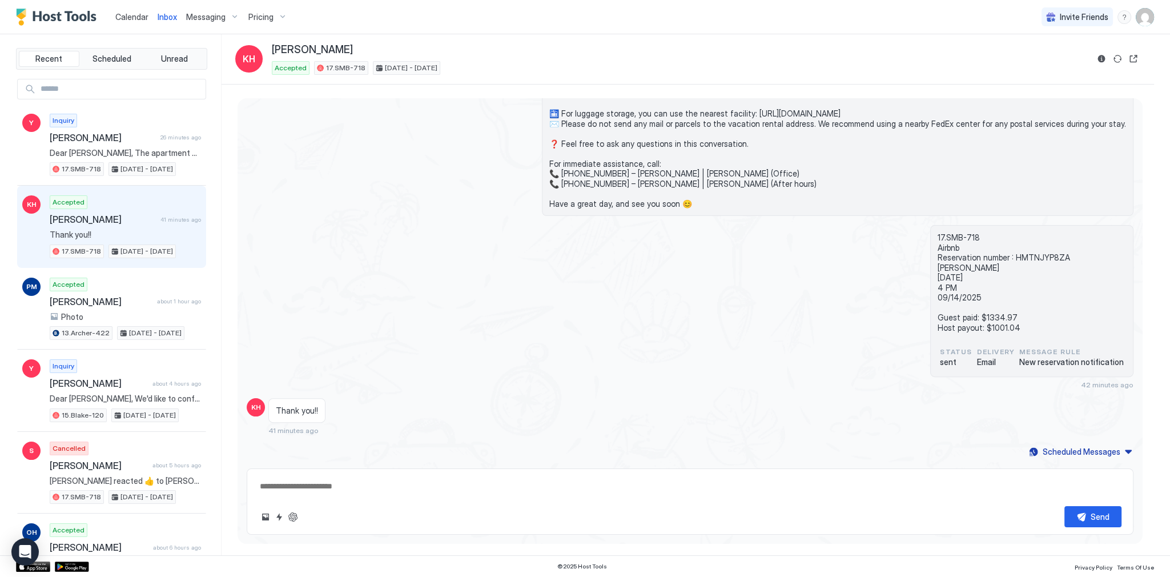
drag, startPoint x: 393, startPoint y: 144, endPoint x: 301, endPoint y: 130, distance: 93.1
click at [392, 145] on div "Dear [PERSON_NAME], Thank you for choosing to stay at [GEOGRAPHIC_DATA] condo i…" at bounding box center [690, 108] width 887 height 215
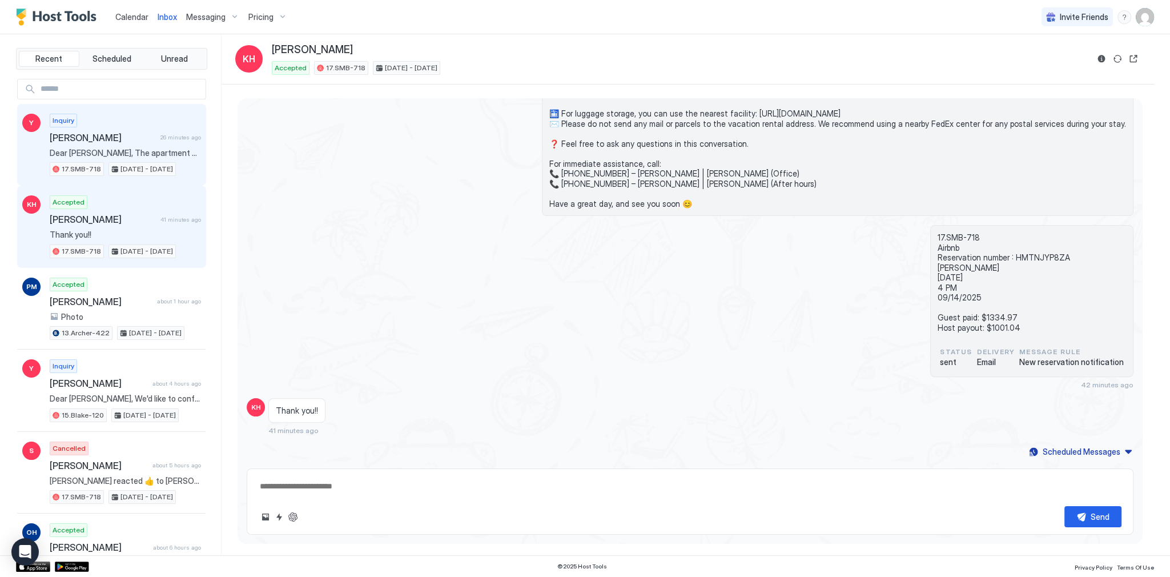
click at [119, 137] on span "[PERSON_NAME]" at bounding box center [103, 137] width 106 height 11
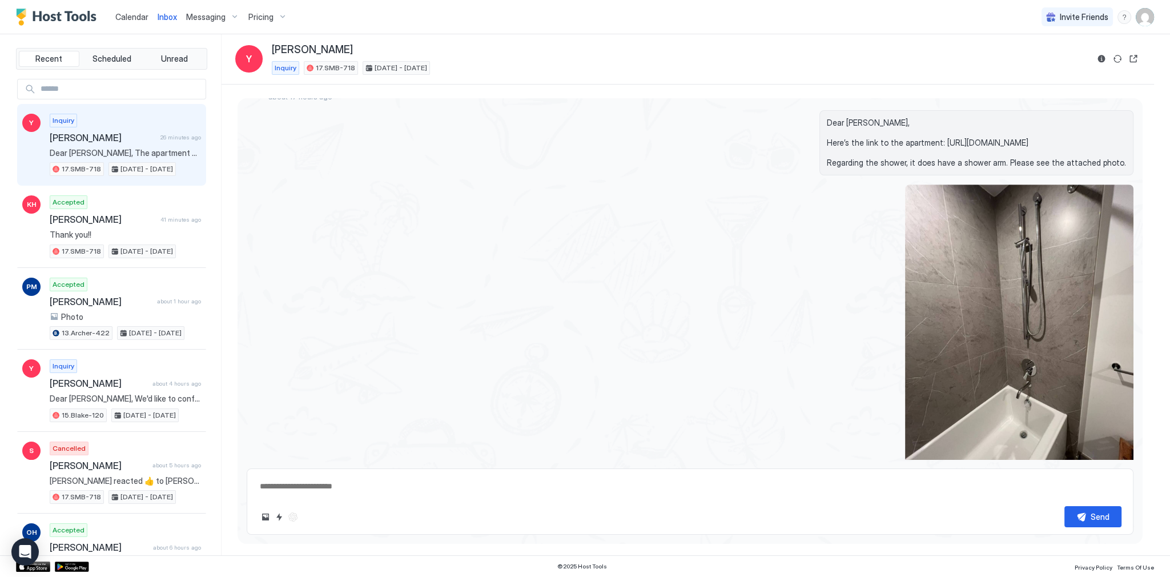
type textarea "*"
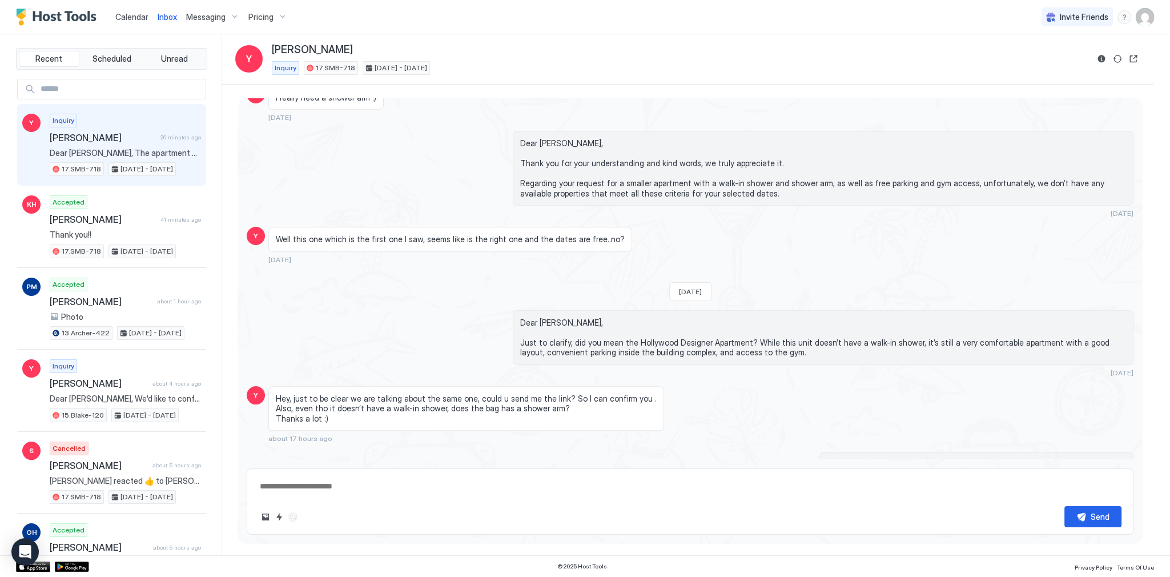
scroll to position [1641, 0]
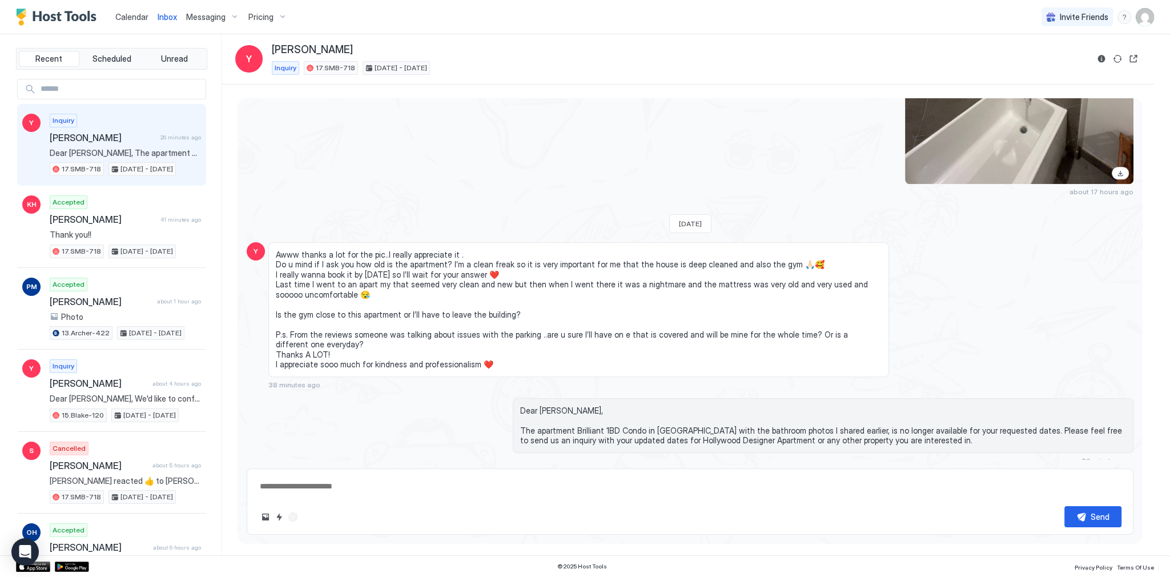
click at [130, 23] on div "Calendar" at bounding box center [132, 16] width 42 height 21
click at [130, 22] on link "Calendar" at bounding box center [131, 17] width 33 height 12
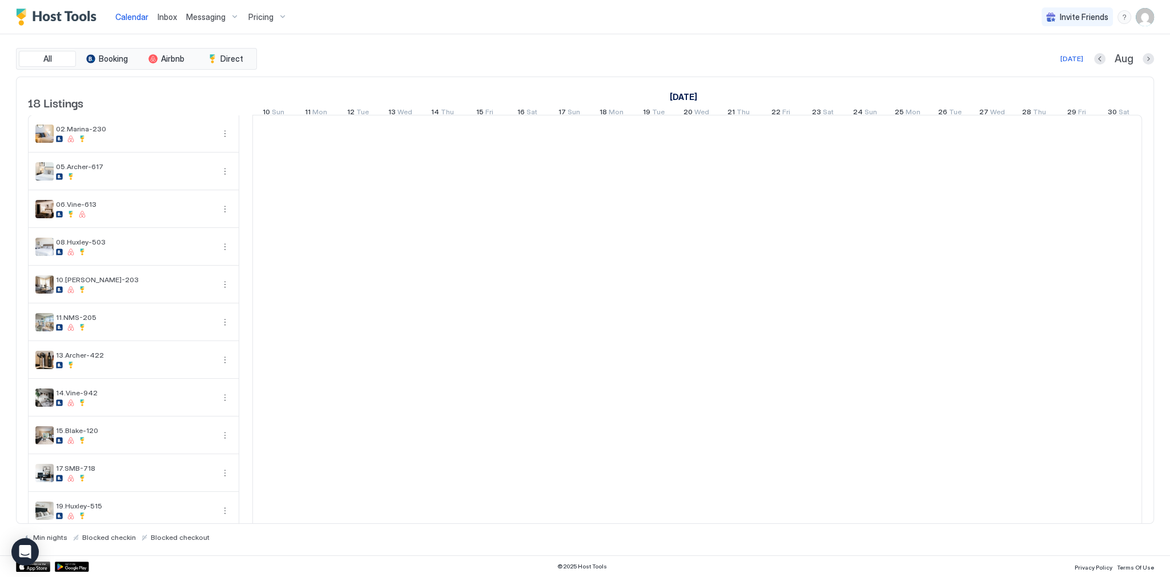
scroll to position [0, 634]
click at [422, 29] on div "Calendar Inbox Messaging Pricing Invite Friends SG" at bounding box center [585, 17] width 1170 height 34
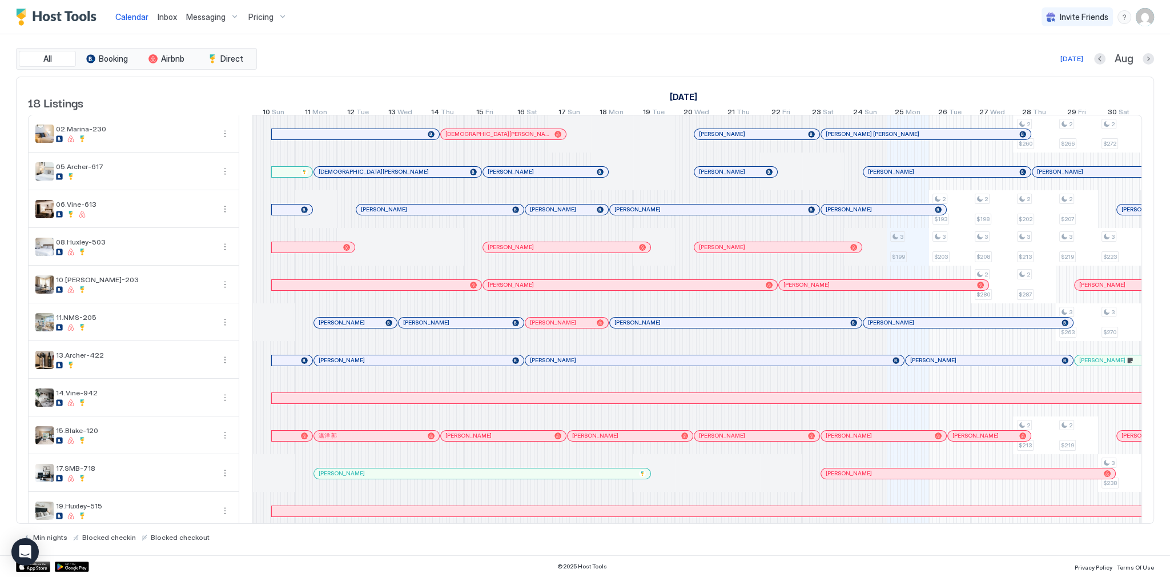
scroll to position [0, 634]
